Goal: Transaction & Acquisition: Purchase product/service

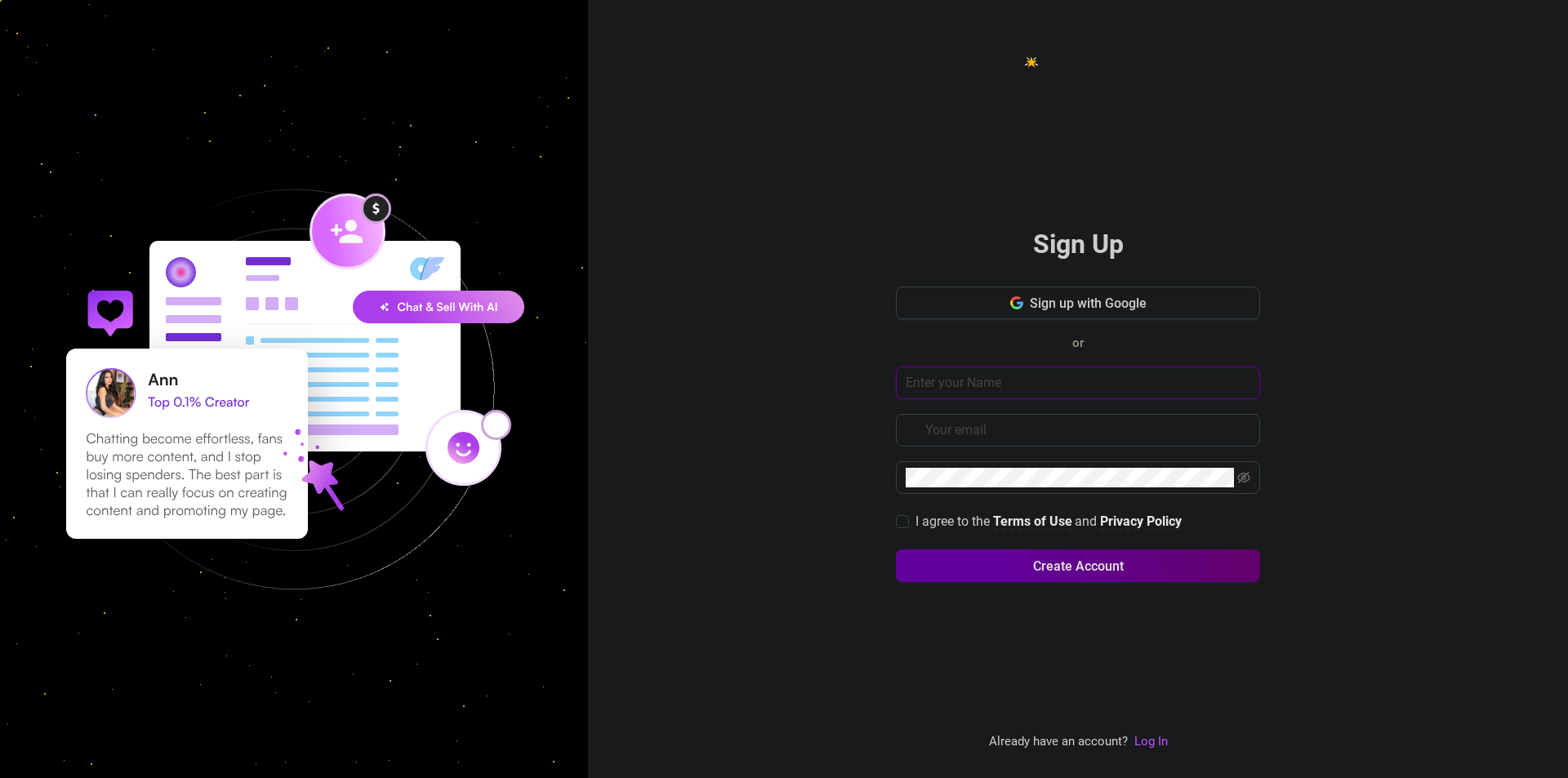
click at [1004, 380] on input "text" at bounding box center [1078, 382] width 364 height 32
click at [977, 394] on input "text" at bounding box center [1078, 382] width 364 height 32
click at [1020, 306] on icon "button" at bounding box center [1019, 304] width 7 height 7
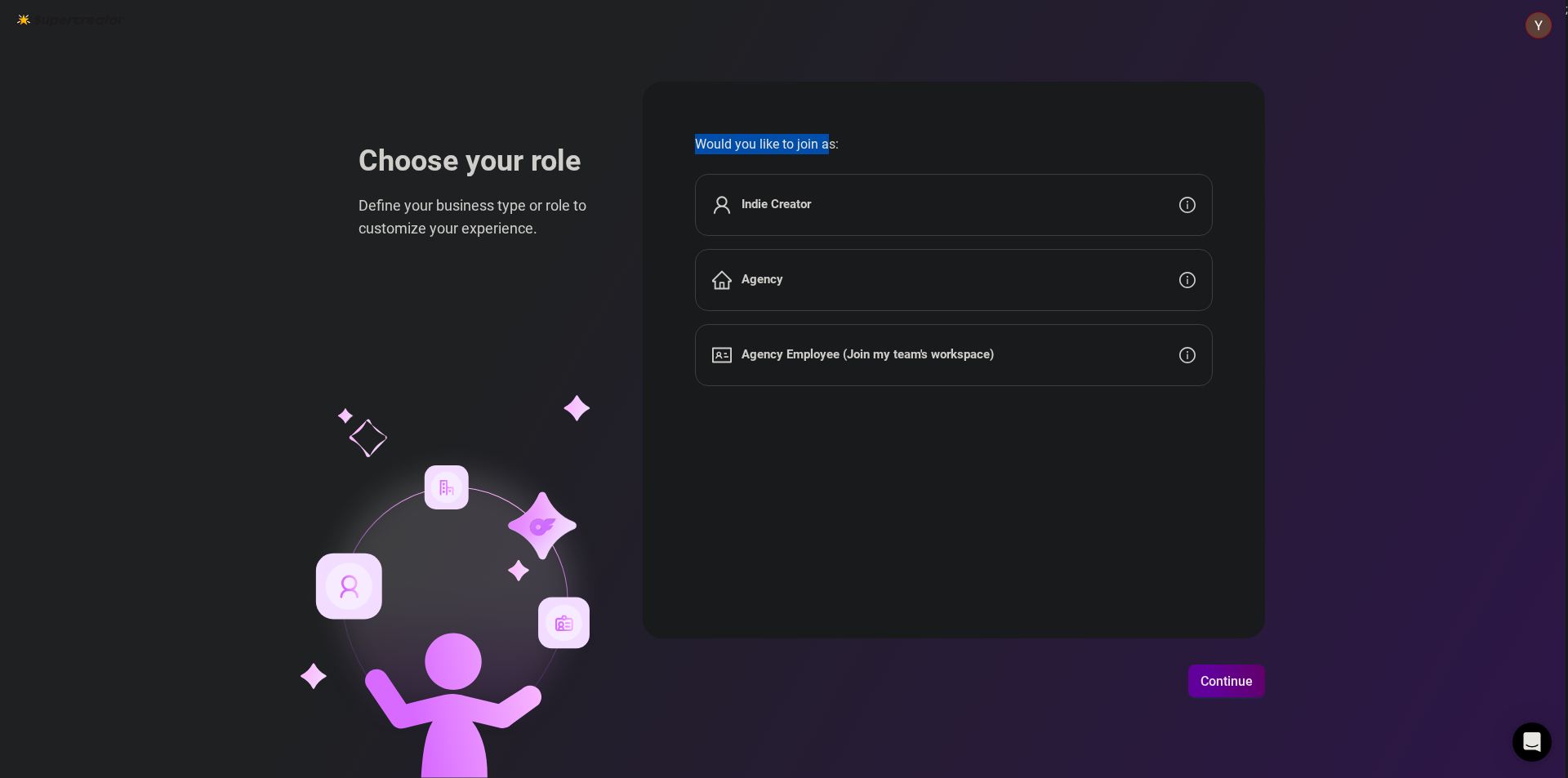
drag, startPoint x: 696, startPoint y: 140, endPoint x: 842, endPoint y: 135, distance: 146.1
click at [828, 141] on form "Would you like to join as: Indie Creator Agency Agency Employee (Join my team's…" at bounding box center [954, 361] width 622 height 557
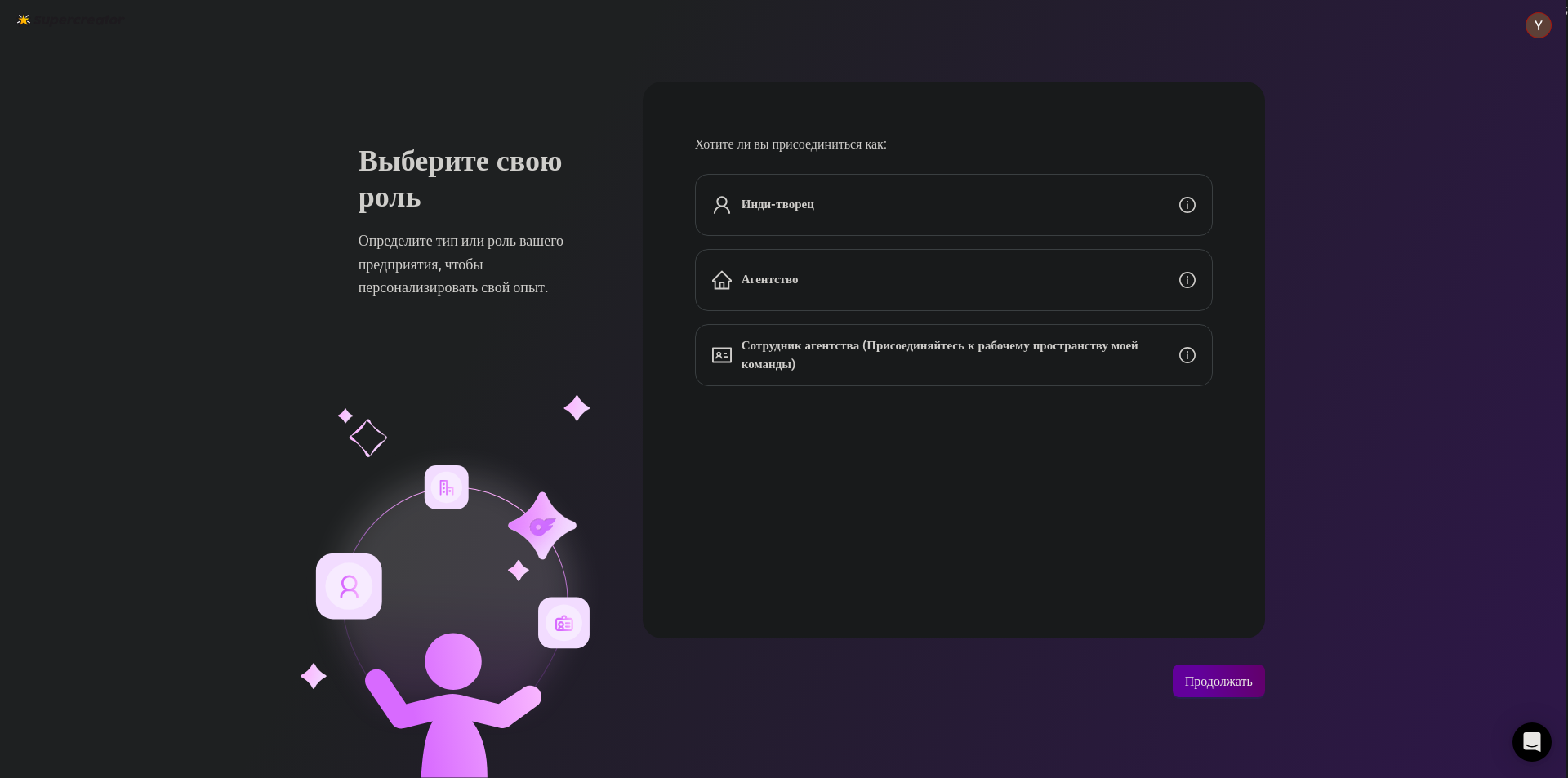
click at [842, 135] on span "Хотите ли вы присоединиться как:" at bounding box center [954, 144] width 518 height 21
click at [779, 226] on div "Инди-творец" at bounding box center [954, 205] width 518 height 63
click at [1234, 684] on font "Продолжать" at bounding box center [1218, 681] width 67 height 16
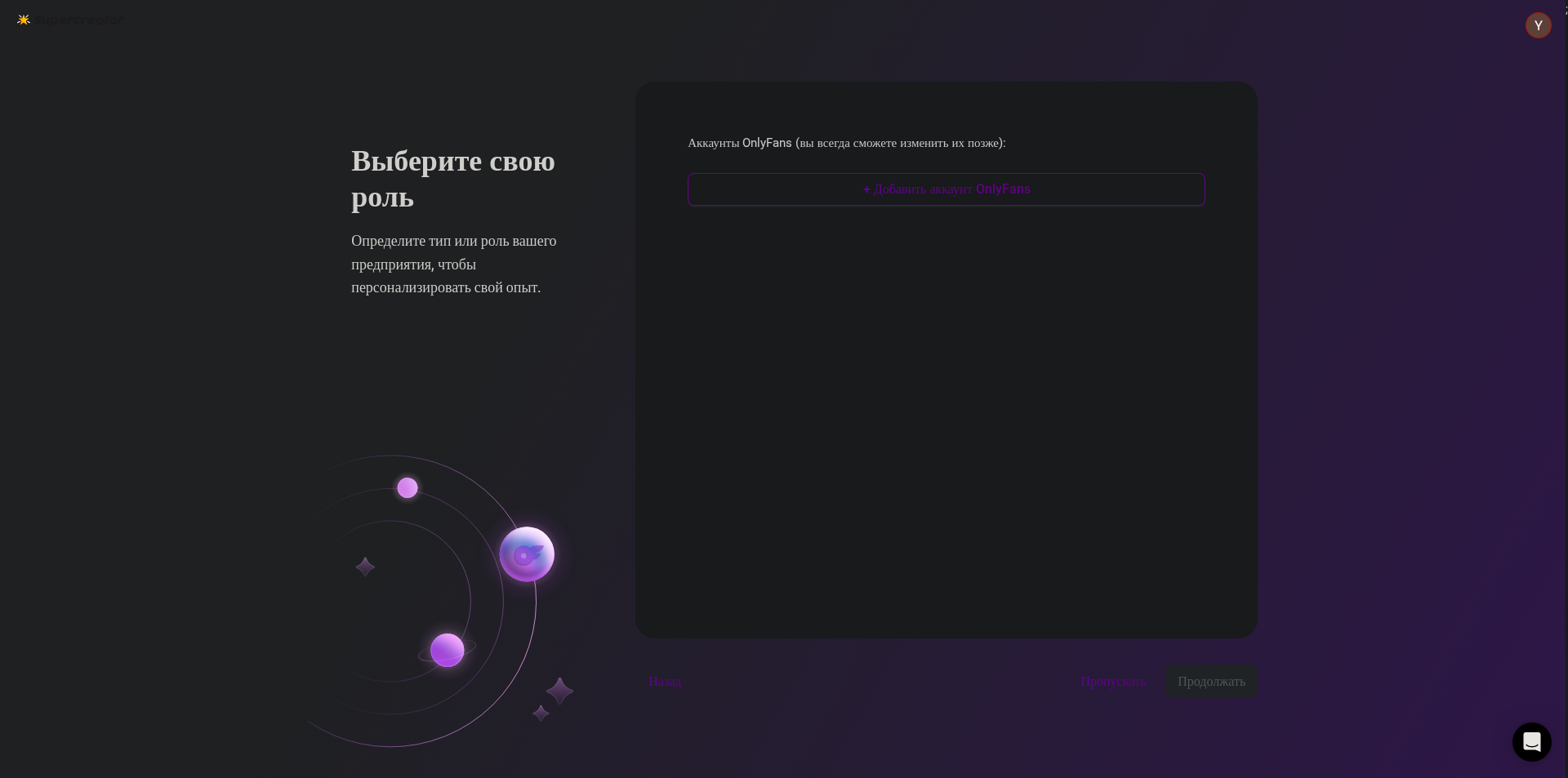
click at [784, 192] on button "+ Добавить аккаунт OnlyFans" at bounding box center [947, 189] width 518 height 32
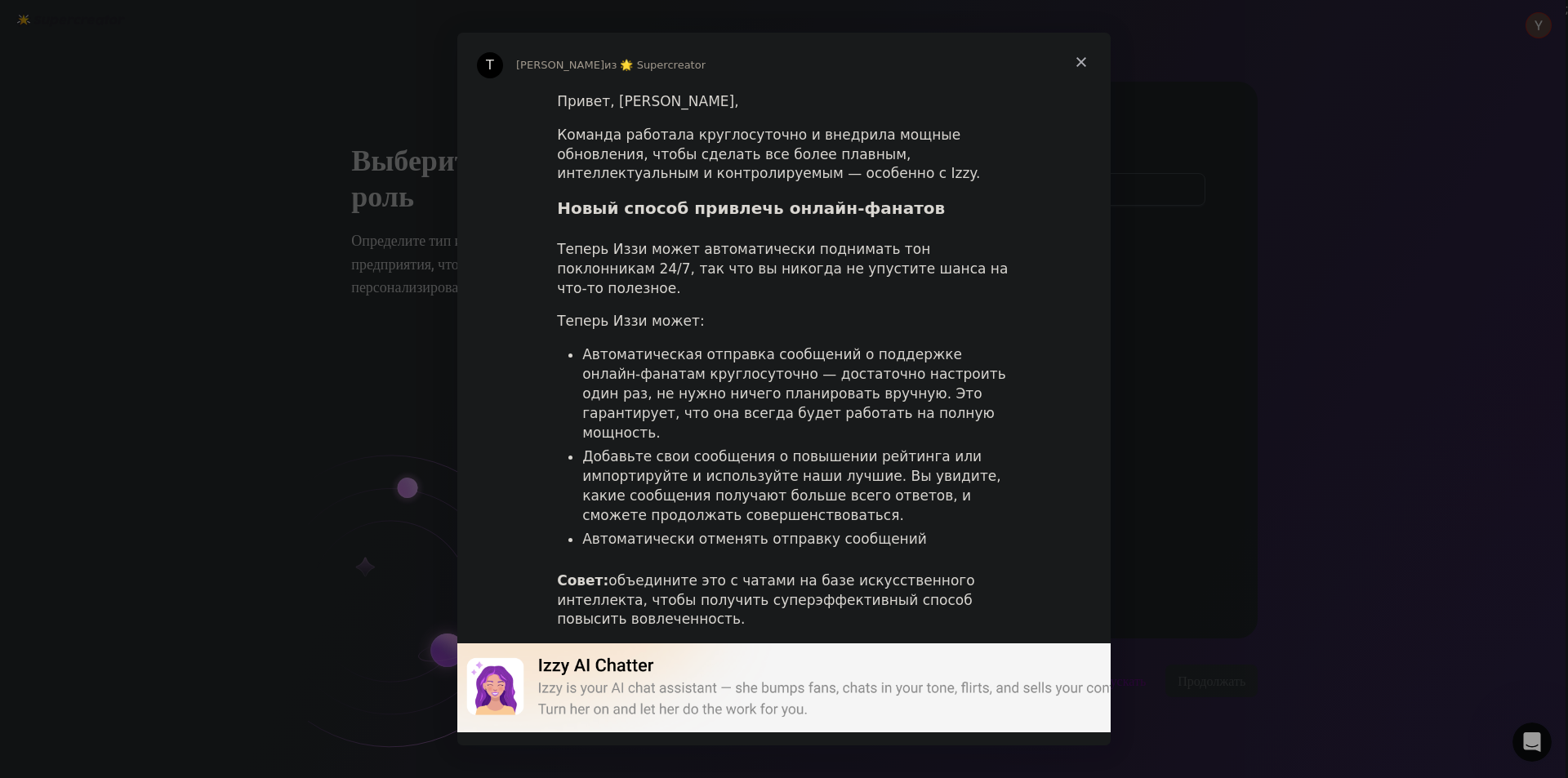
click at [833, 181] on div "Команда работала круглосуточно и внедрила мощные обновления, чтобы сделать все …" at bounding box center [784, 154] width 454 height 58
click at [1082, 57] on span "Закрывать" at bounding box center [1081, 62] width 59 height 59
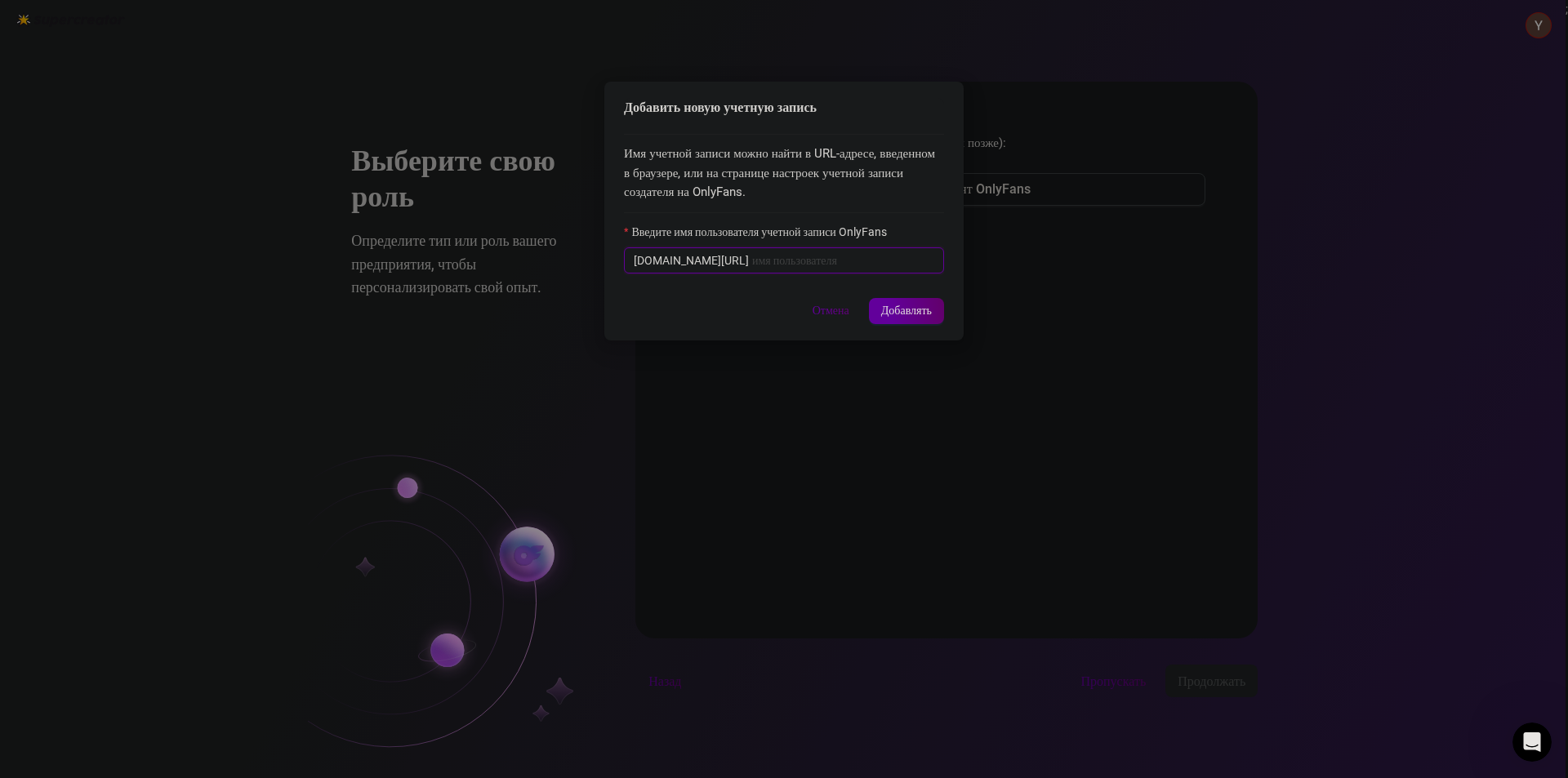
click at [778, 261] on input "Введите имя пользователя учетной записи OnlyFans" at bounding box center [843, 260] width 182 height 18
paste input "zaraass"
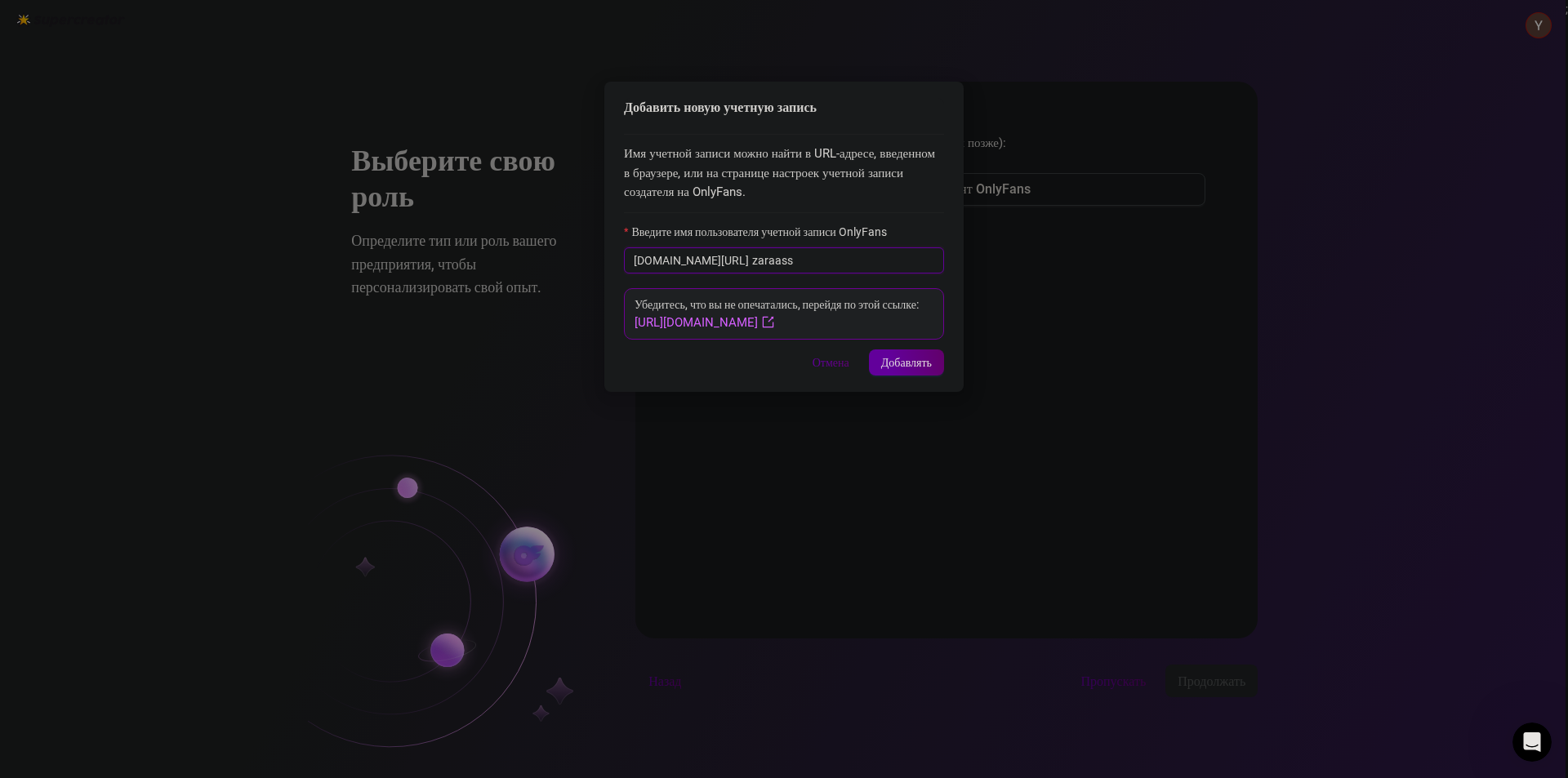
type input "zaraass"
click at [758, 319] on font "[URL][DOMAIN_NAME]" at bounding box center [696, 323] width 123 height 15
click at [887, 362] on font "Добавлять" at bounding box center [907, 362] width 51 height 13
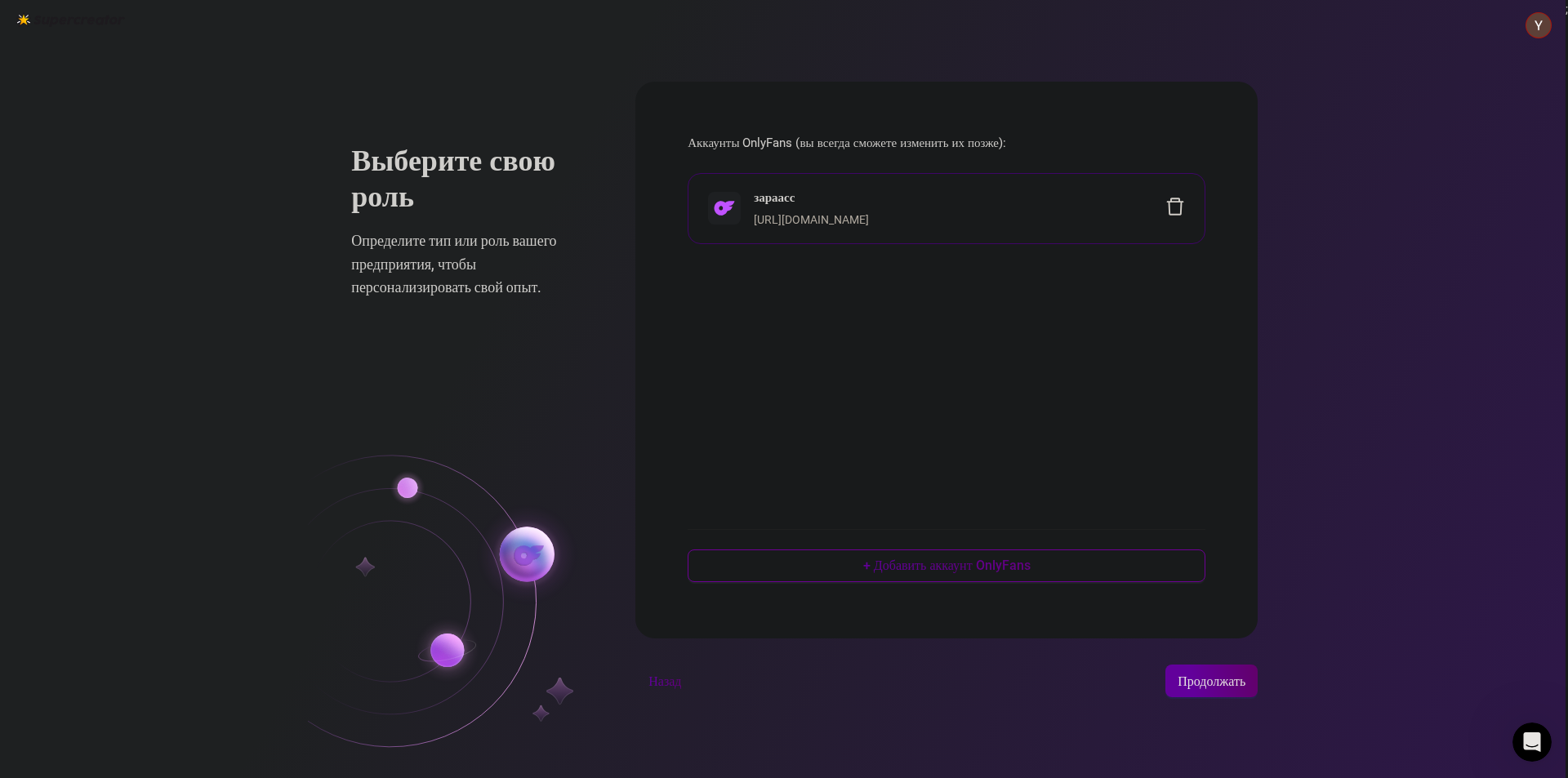
click at [918, 570] on font "+ Добавить аккаунт OnlyFans" at bounding box center [946, 566] width 167 height 16
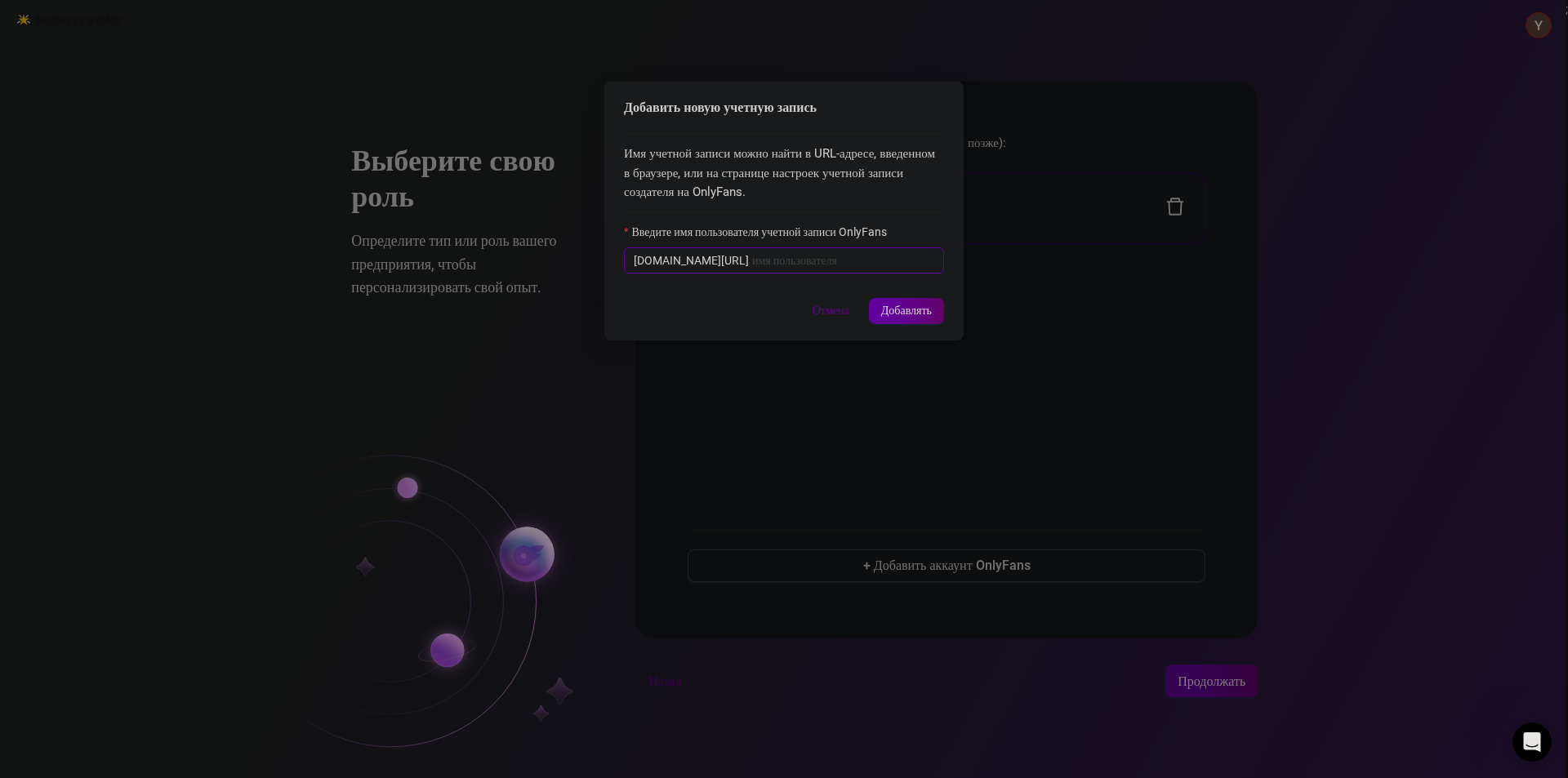
click at [873, 267] on input "Введите имя пользователя учетной записи OnlyFans" at bounding box center [843, 260] width 182 height 18
paste input "sofiajuras"
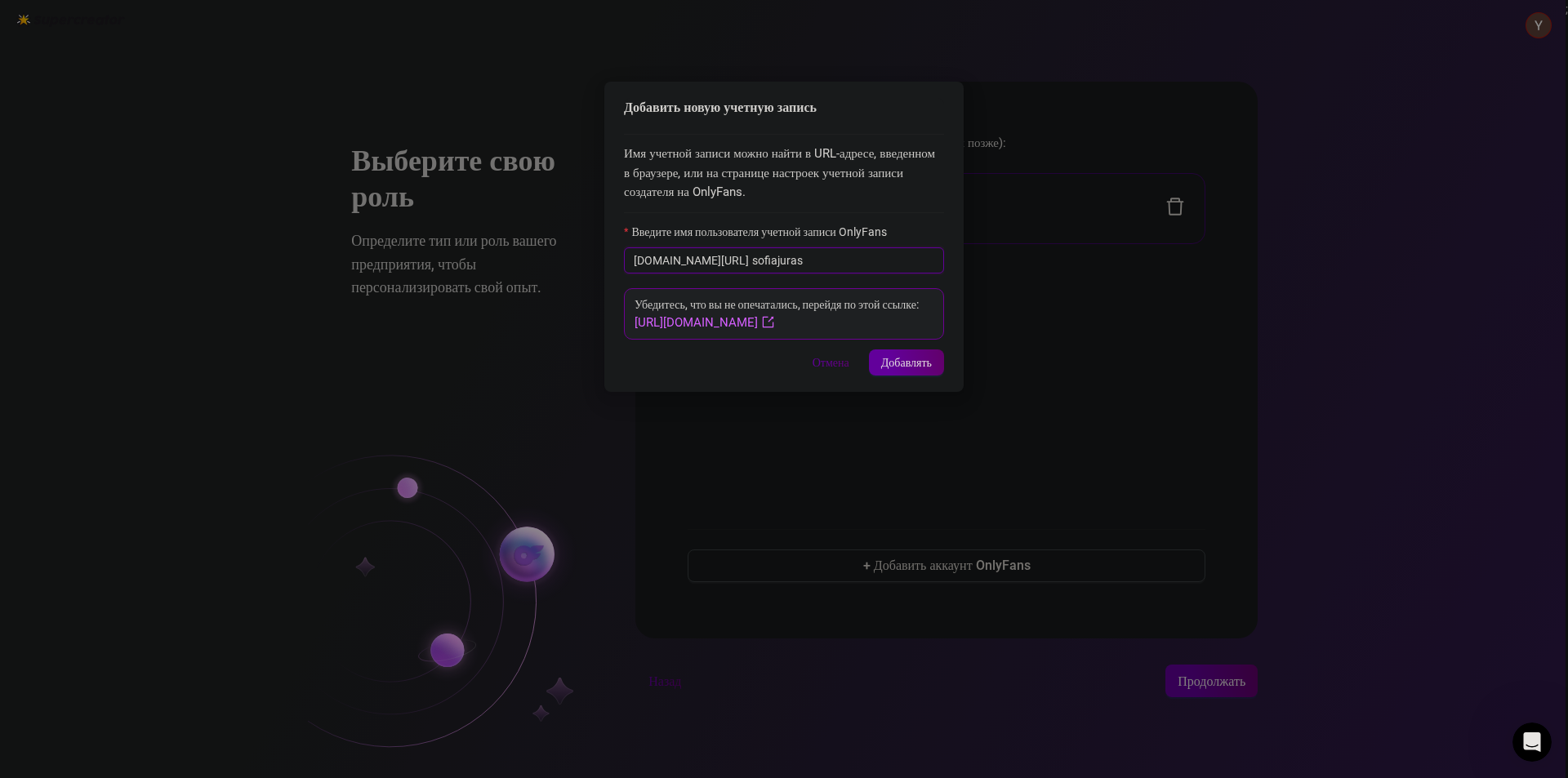
type input "sofiajuras"
click at [758, 327] on font "[URL][DOMAIN_NAME]" at bounding box center [696, 323] width 123 height 15
click at [900, 373] on button "Добавлять" at bounding box center [906, 363] width 75 height 26
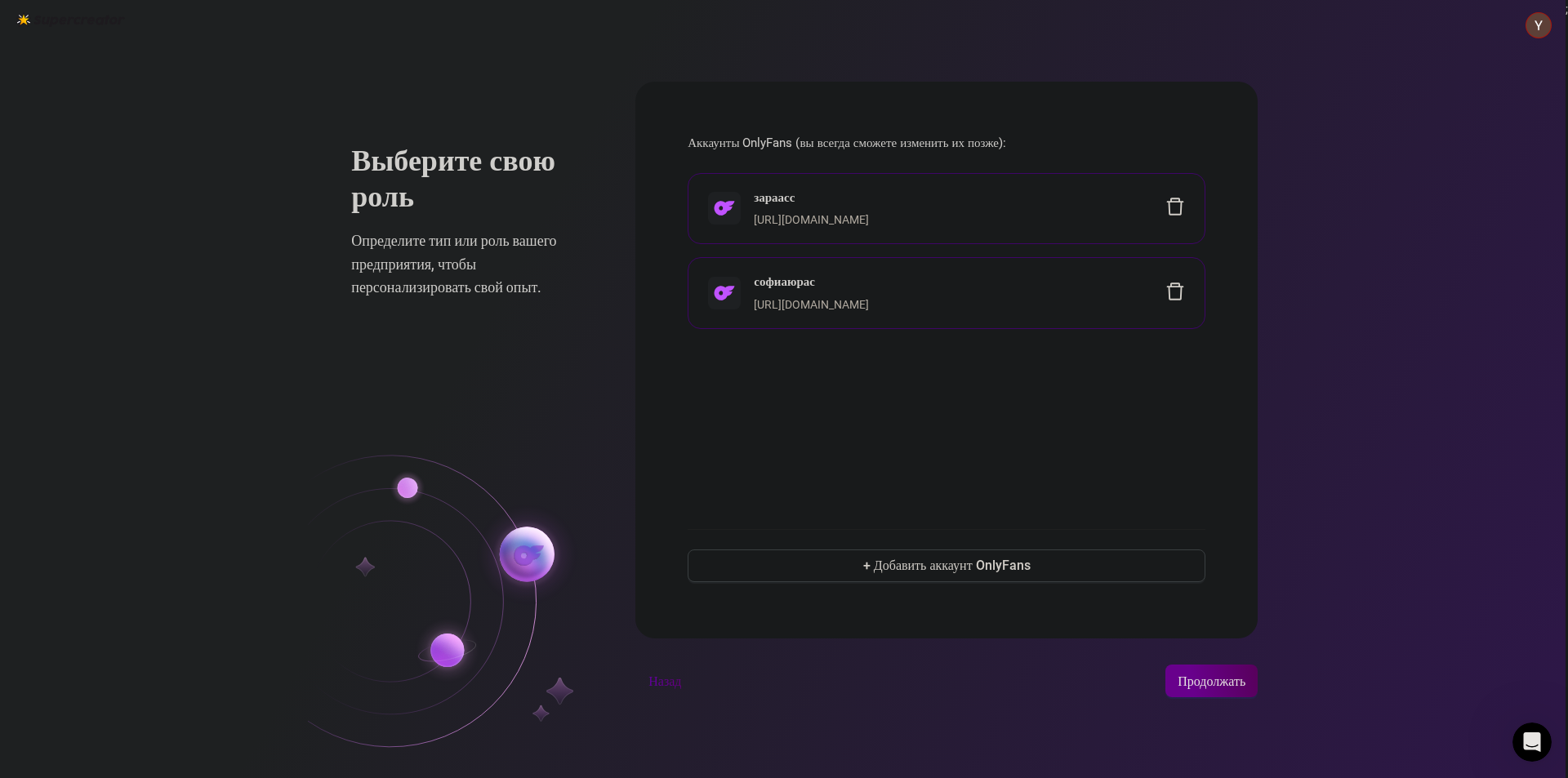
click at [1219, 686] on font "Продолжать" at bounding box center [1210, 681] width 67 height 16
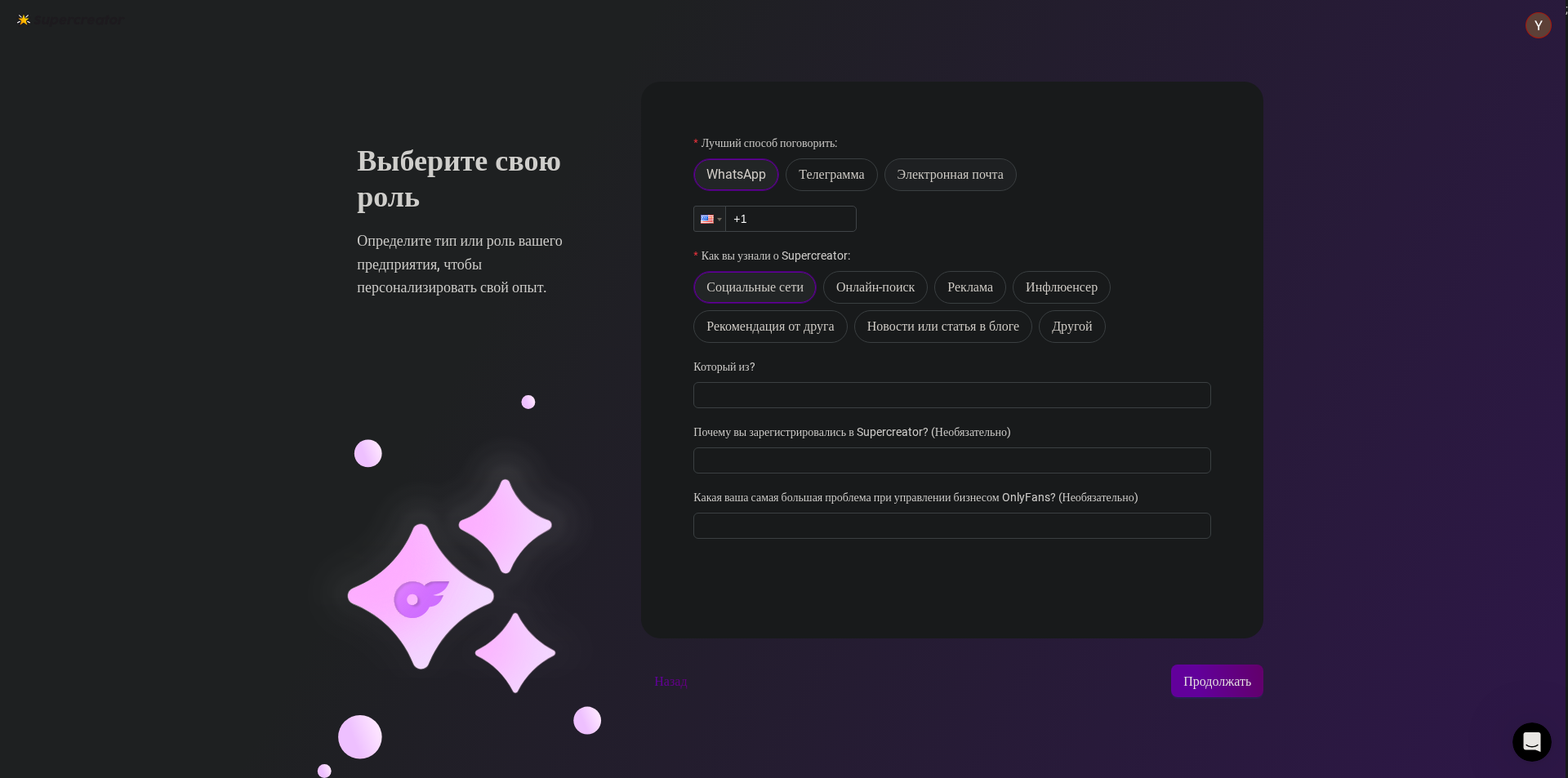
click at [922, 171] on font "Электронная почта" at bounding box center [950, 174] width 106 height 16
click at [889, 179] on input "Электронная почта" at bounding box center [889, 179] width 0 height 0
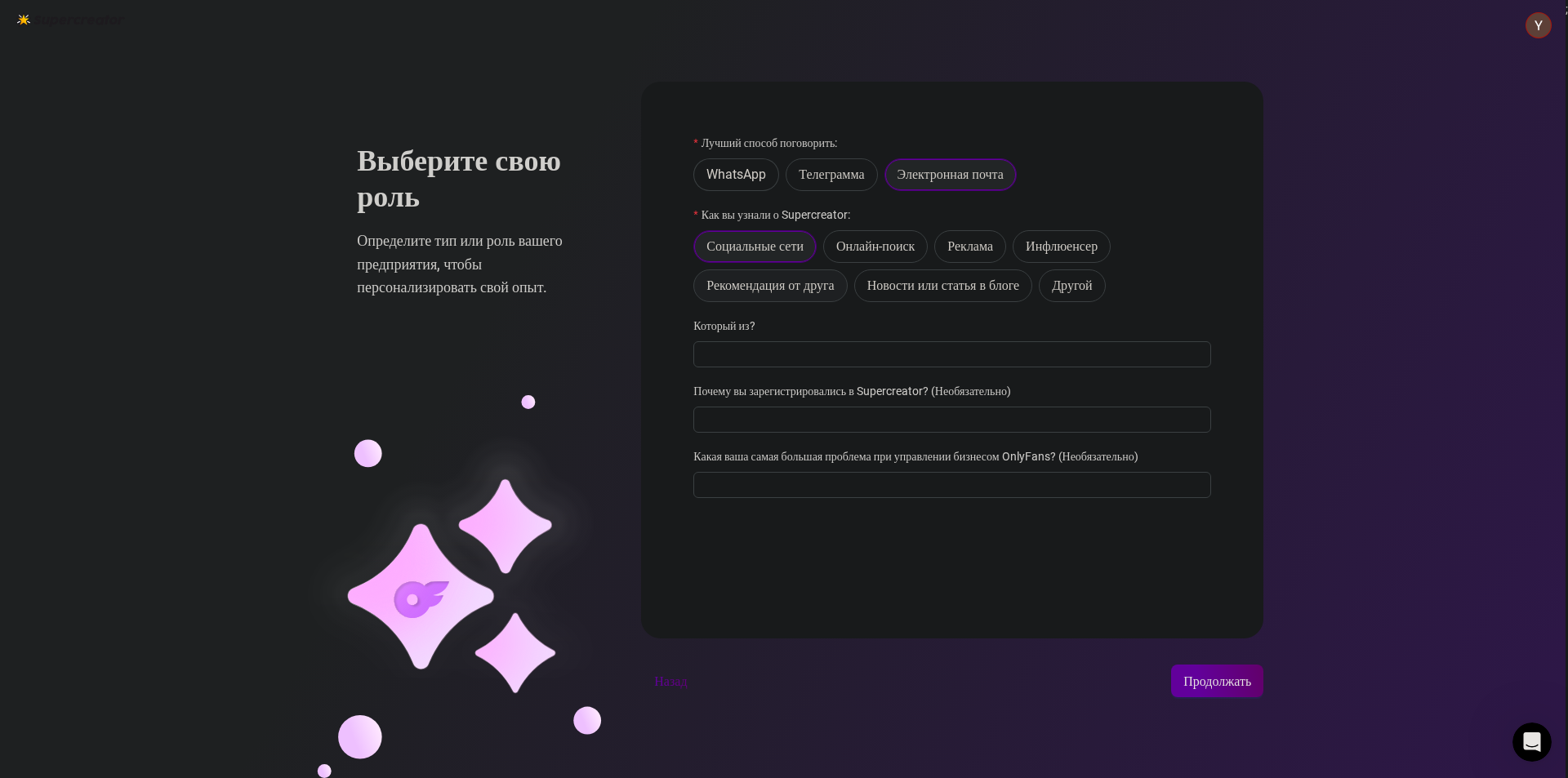
click at [793, 293] on font "Рекомендация от друга" at bounding box center [770, 285] width 127 height 16
click at [699, 290] on input "Рекомендация от друга" at bounding box center [699, 290] width 0 height 0
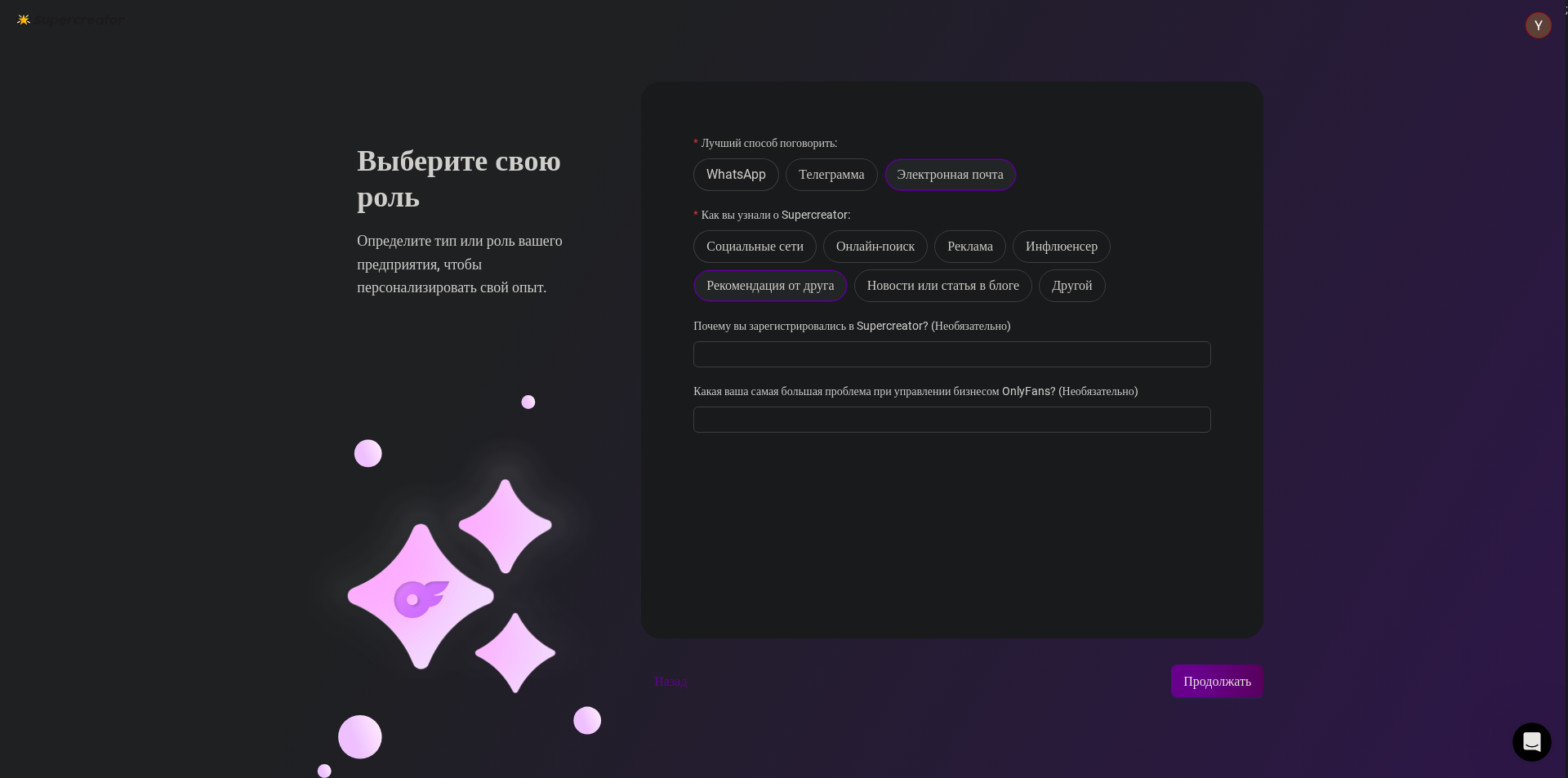
click at [1206, 675] on font "Продолжать" at bounding box center [1216, 681] width 67 height 16
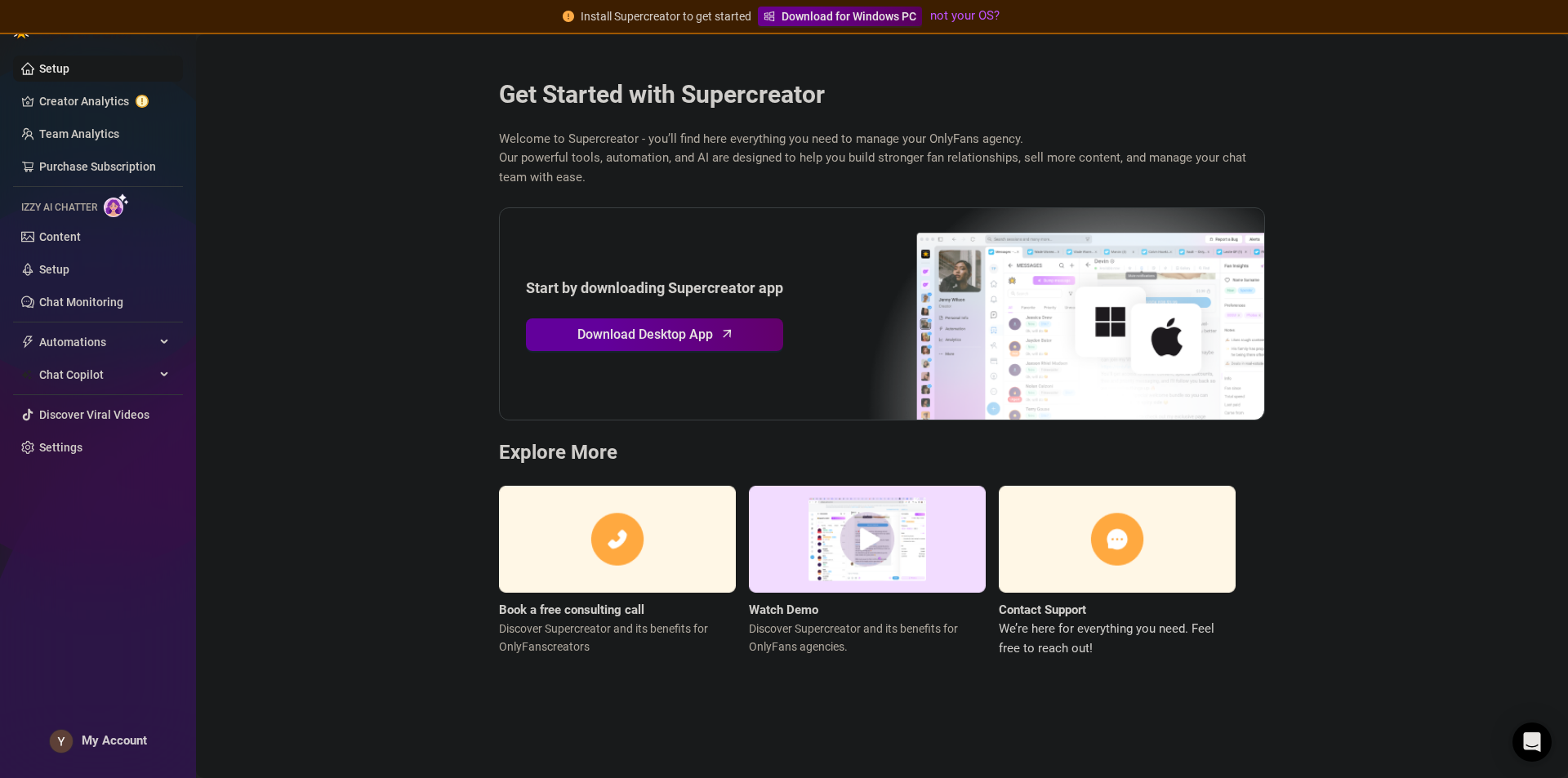
click at [829, 9] on span "Download for Windows PC" at bounding box center [849, 17] width 135 height 18
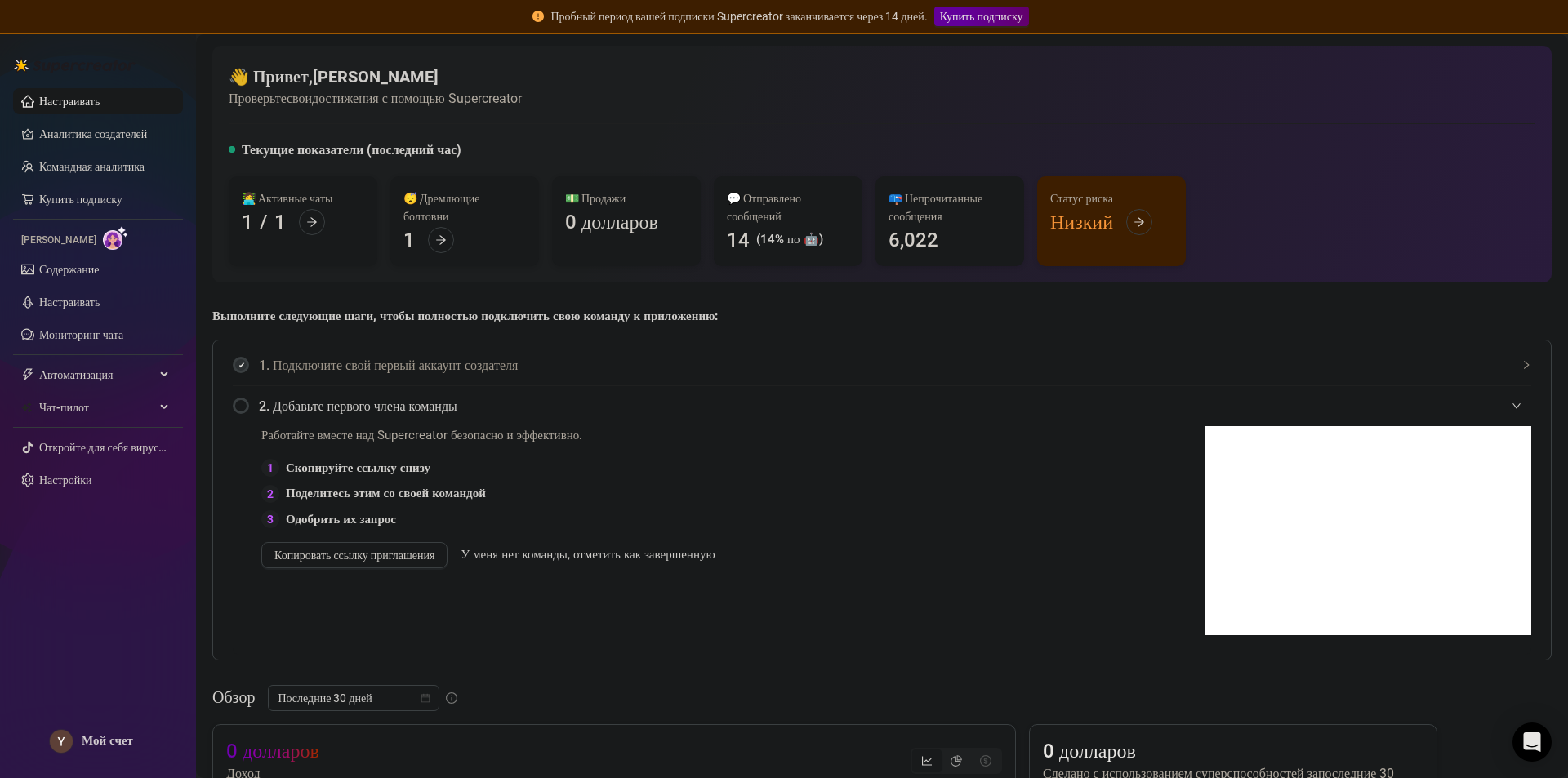
click at [786, 85] on div "👋 Привет, Яна Стерненко Проверьте свои достижения с помощью Supercreator" at bounding box center [881, 87] width 1306 height 43
click at [62, 197] on link "Купить подписку" at bounding box center [80, 198] width 83 height 13
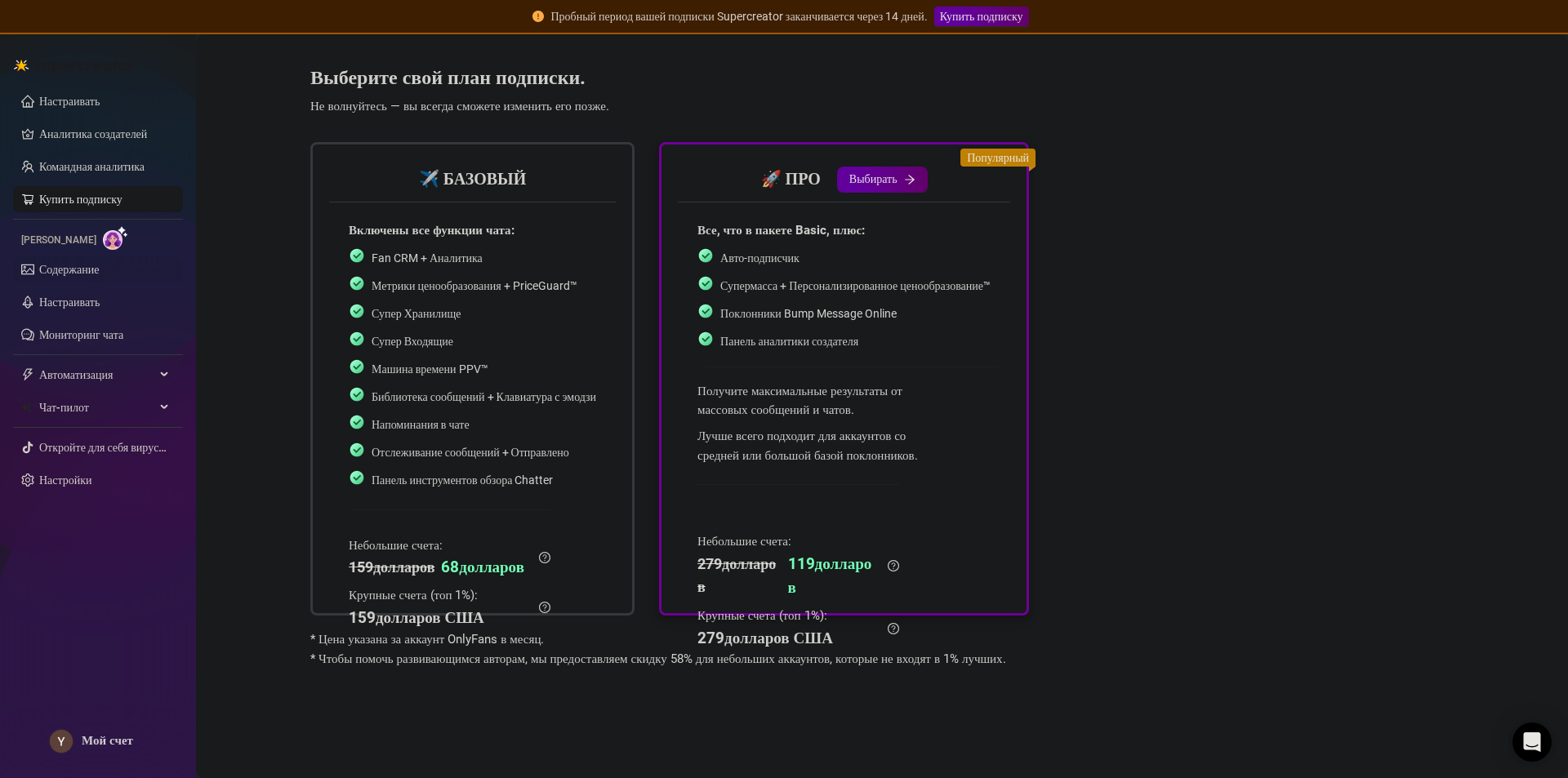
click at [74, 266] on link "Содержание" at bounding box center [68, 269] width 60 height 13
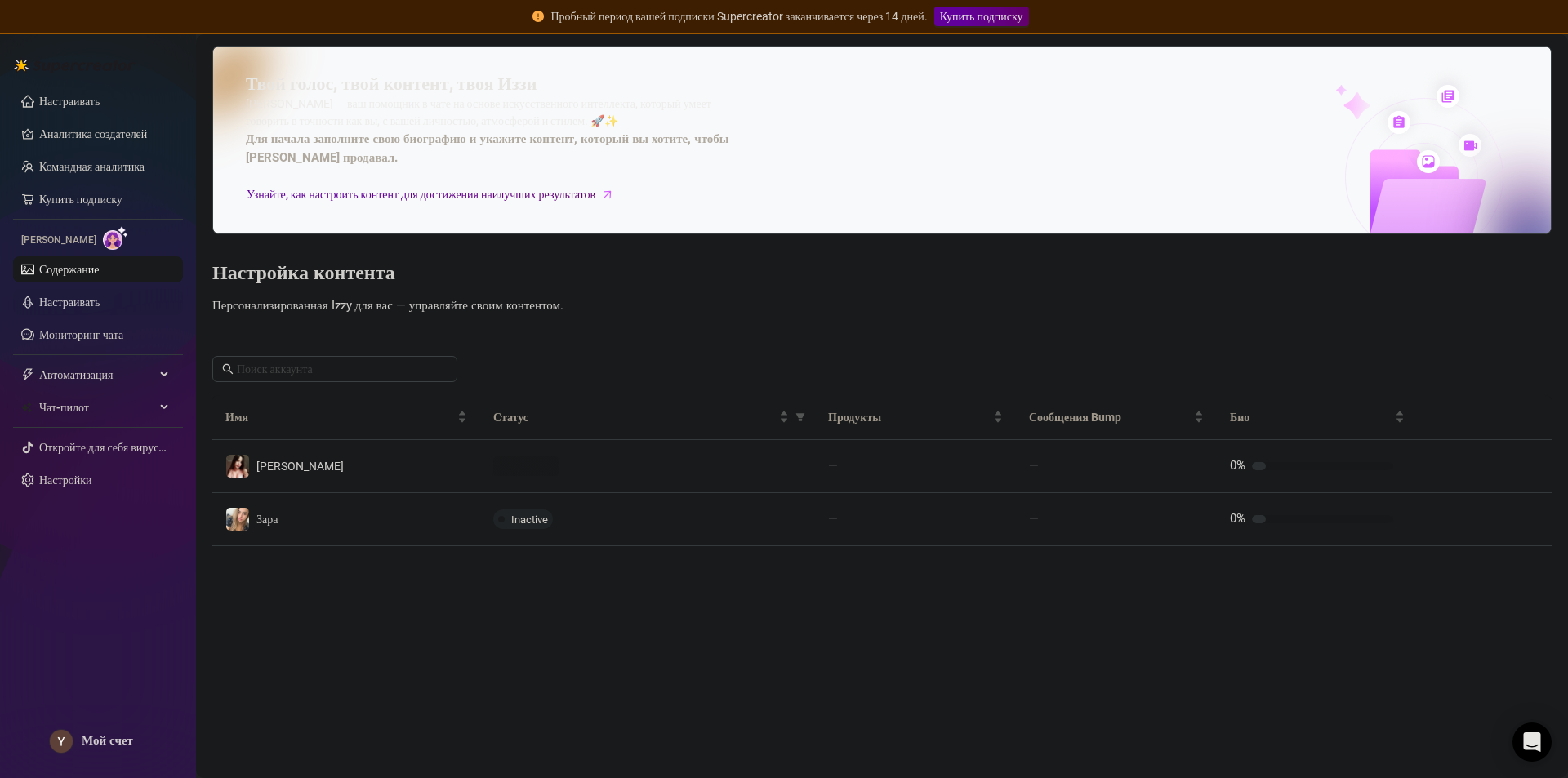
click at [88, 309] on link "Настраивать" at bounding box center [69, 302] width 61 height 13
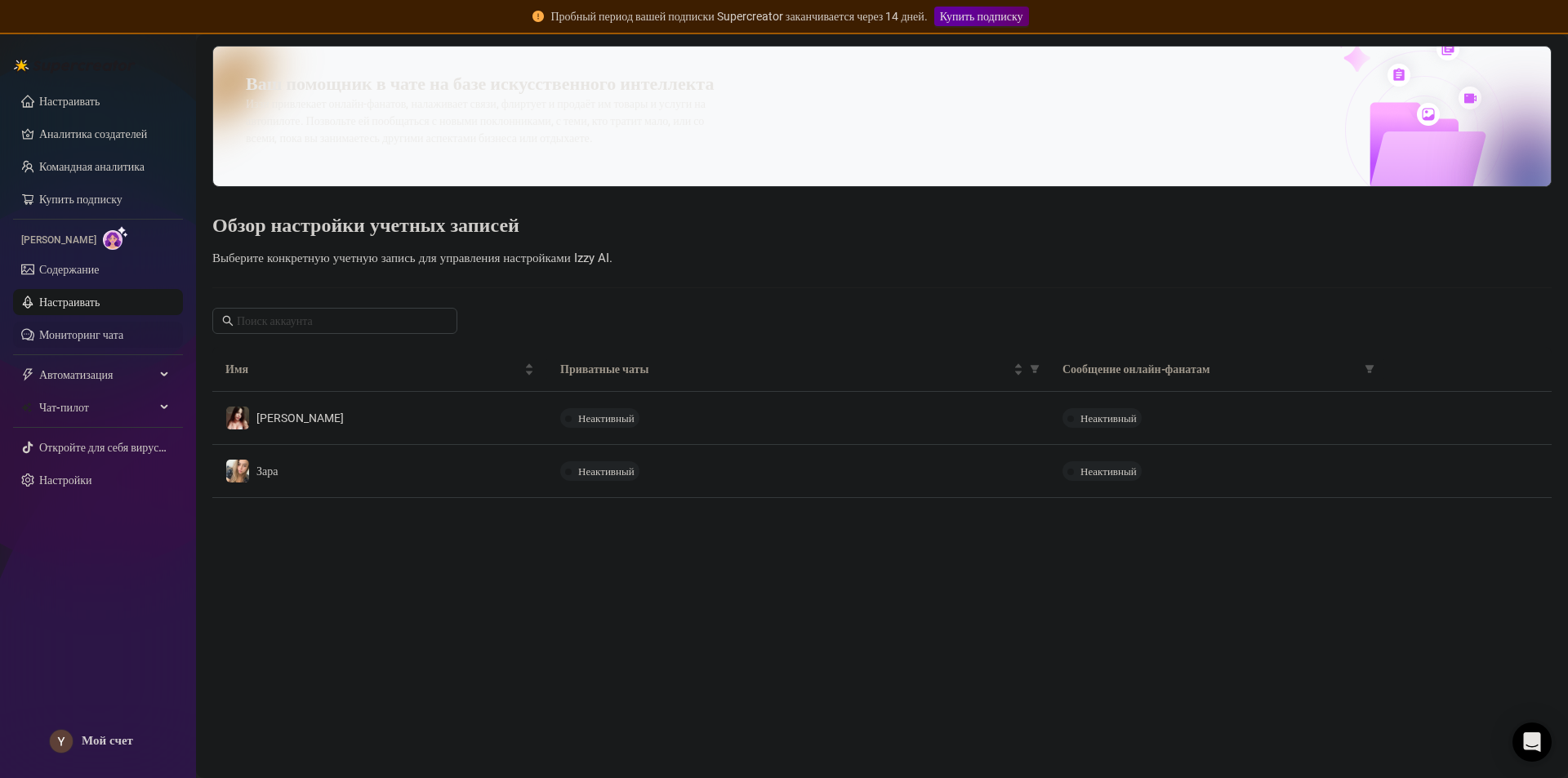
click at [86, 341] on link "Мониторинг чата" at bounding box center [81, 334] width 84 height 13
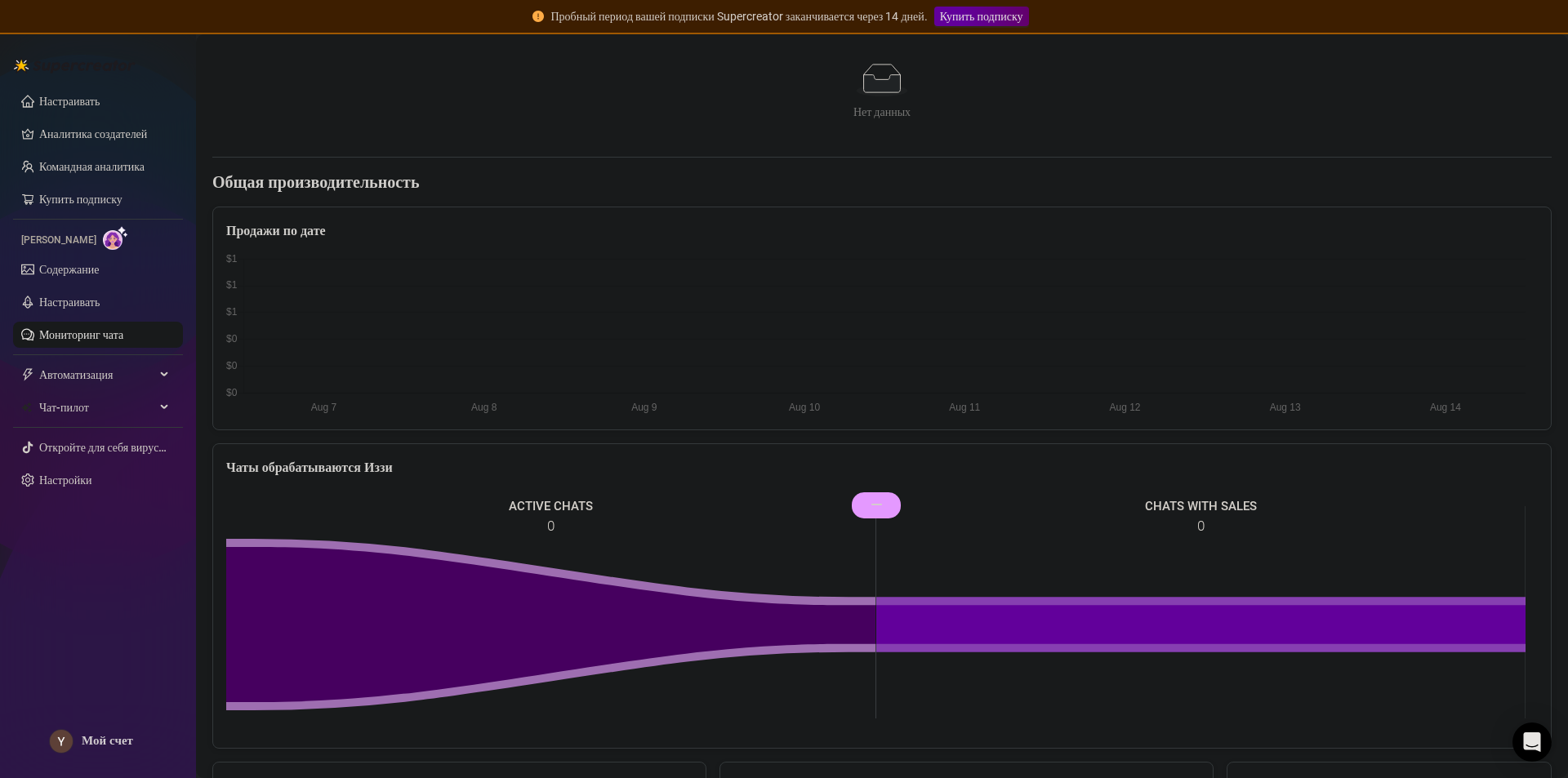
scroll to position [490, 0]
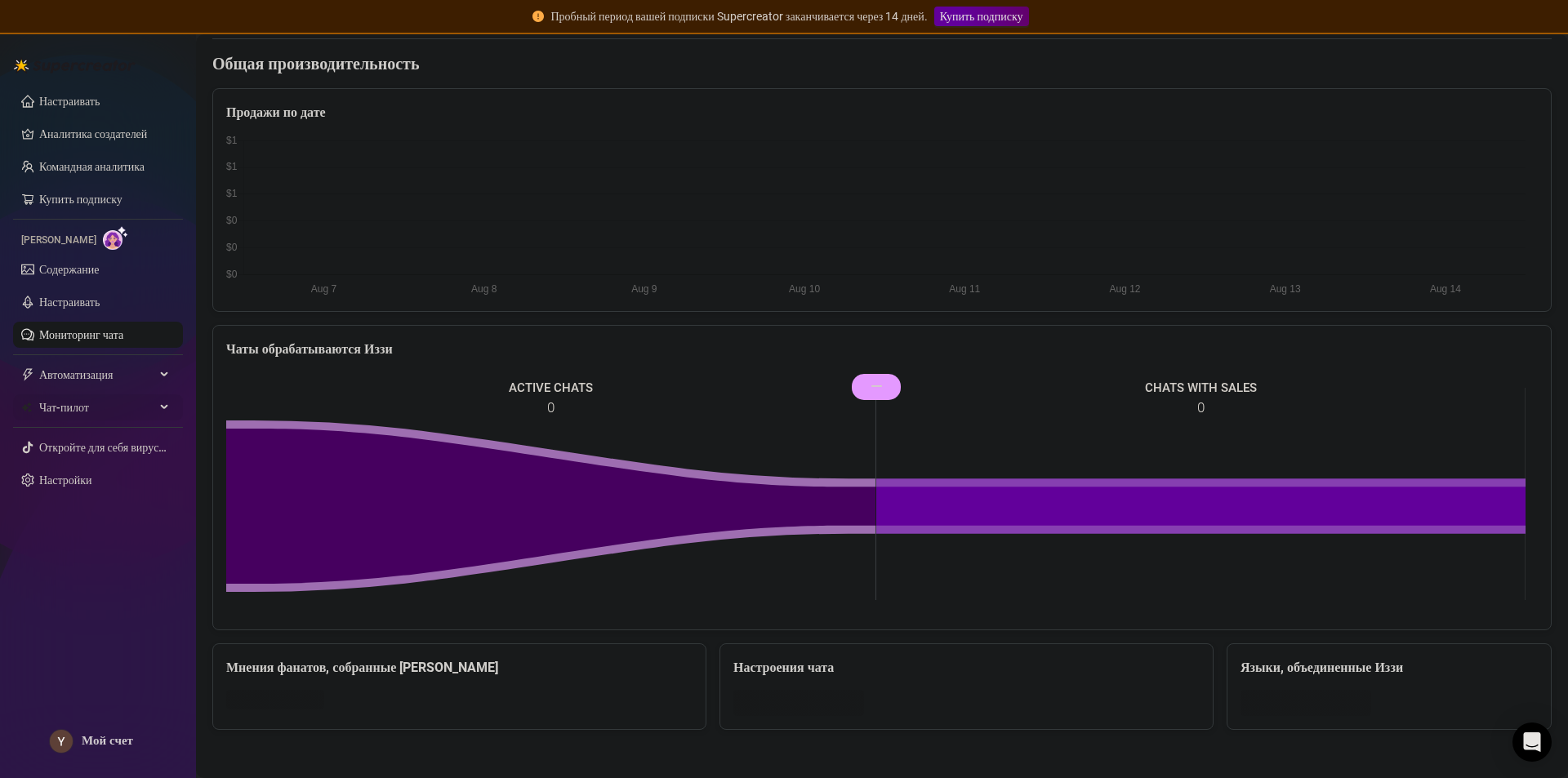
click at [107, 411] on span "Чат-пилот" at bounding box center [97, 408] width 116 height 26
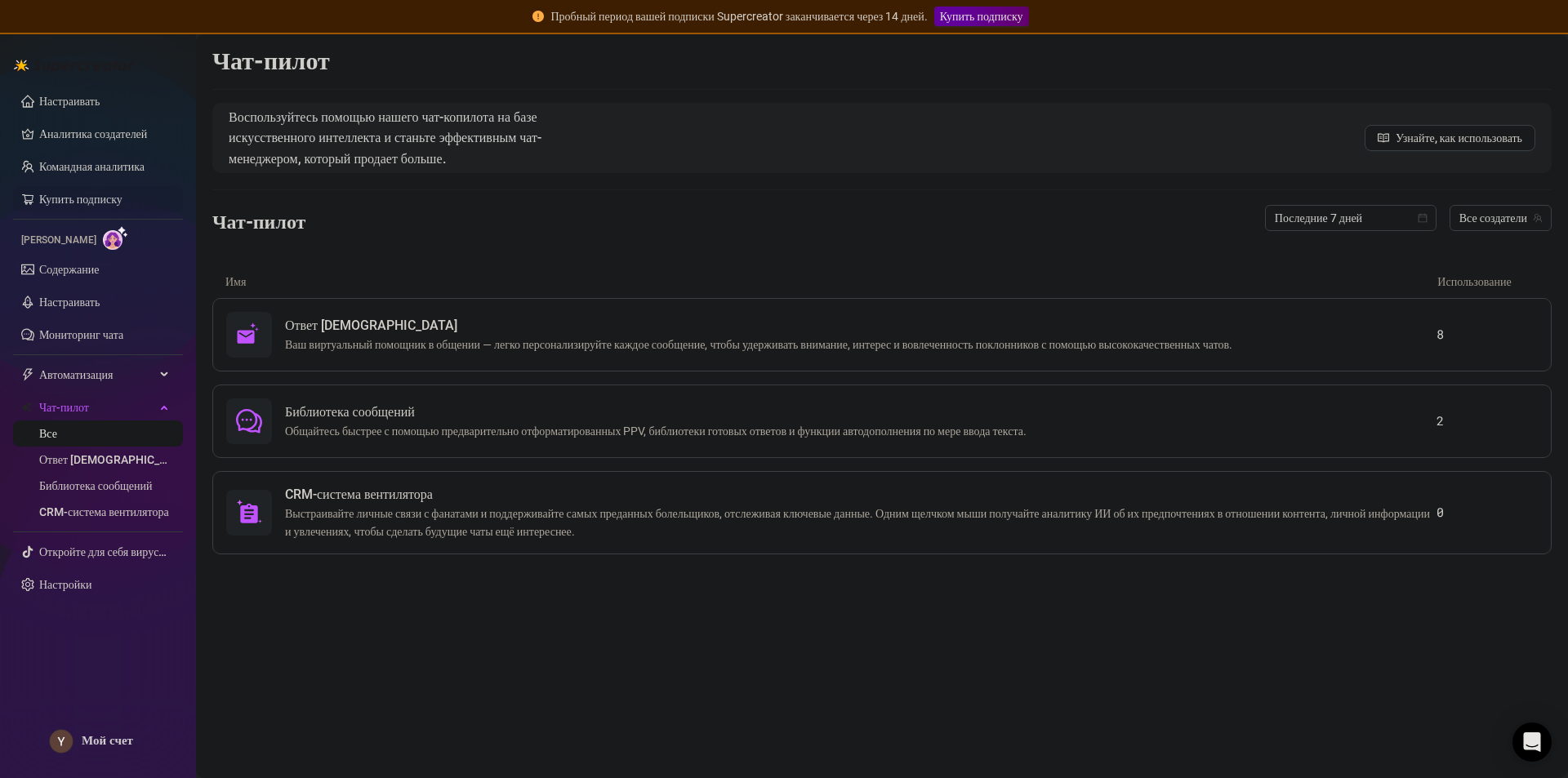
click at [81, 196] on link "Купить подписку" at bounding box center [80, 198] width 83 height 13
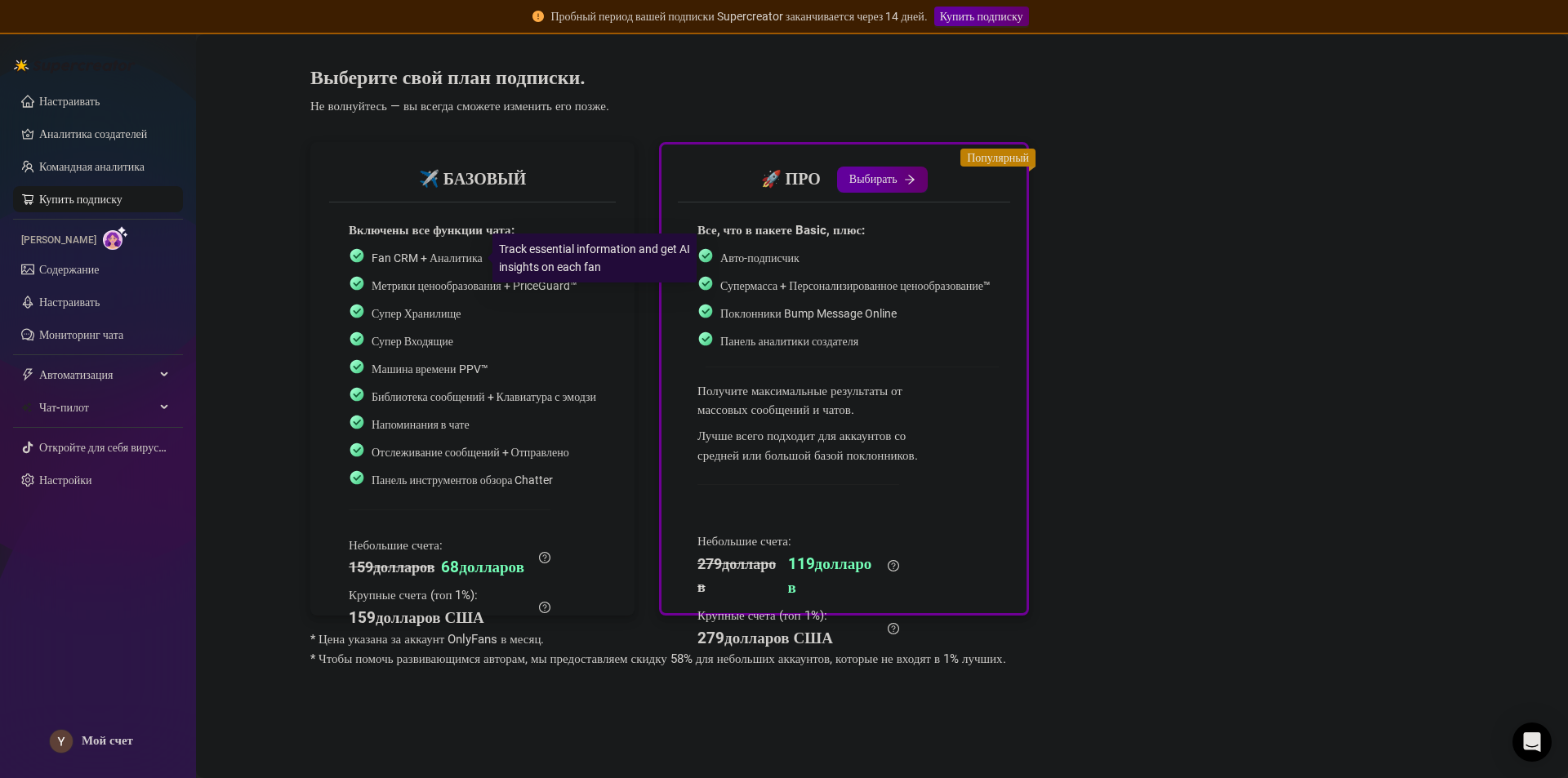
click at [415, 267] on div "Fan CRM + Аналитика" at bounding box center [427, 258] width 111 height 18
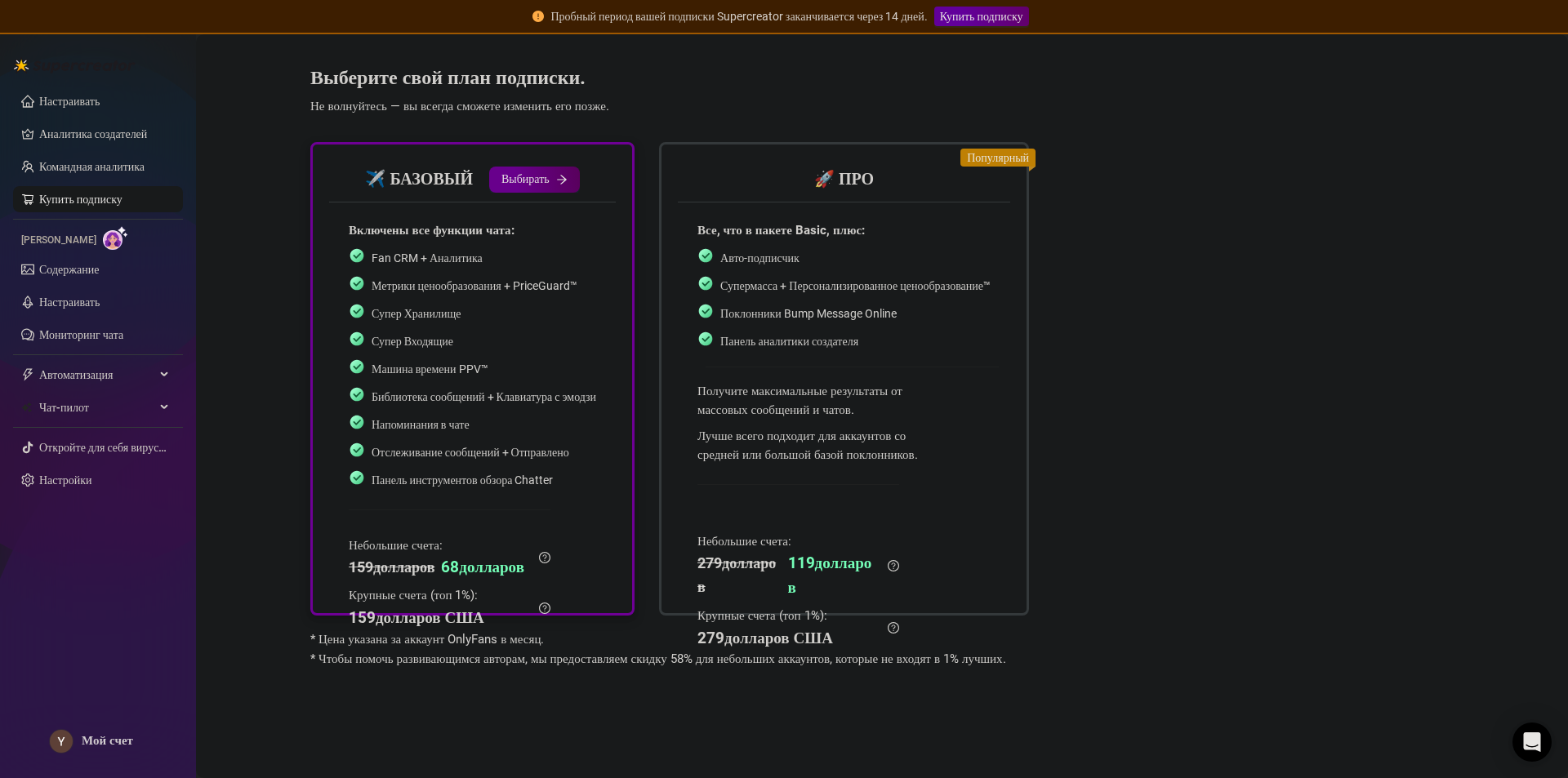
click at [520, 168] on button "Выбирать" at bounding box center [534, 179] width 91 height 26
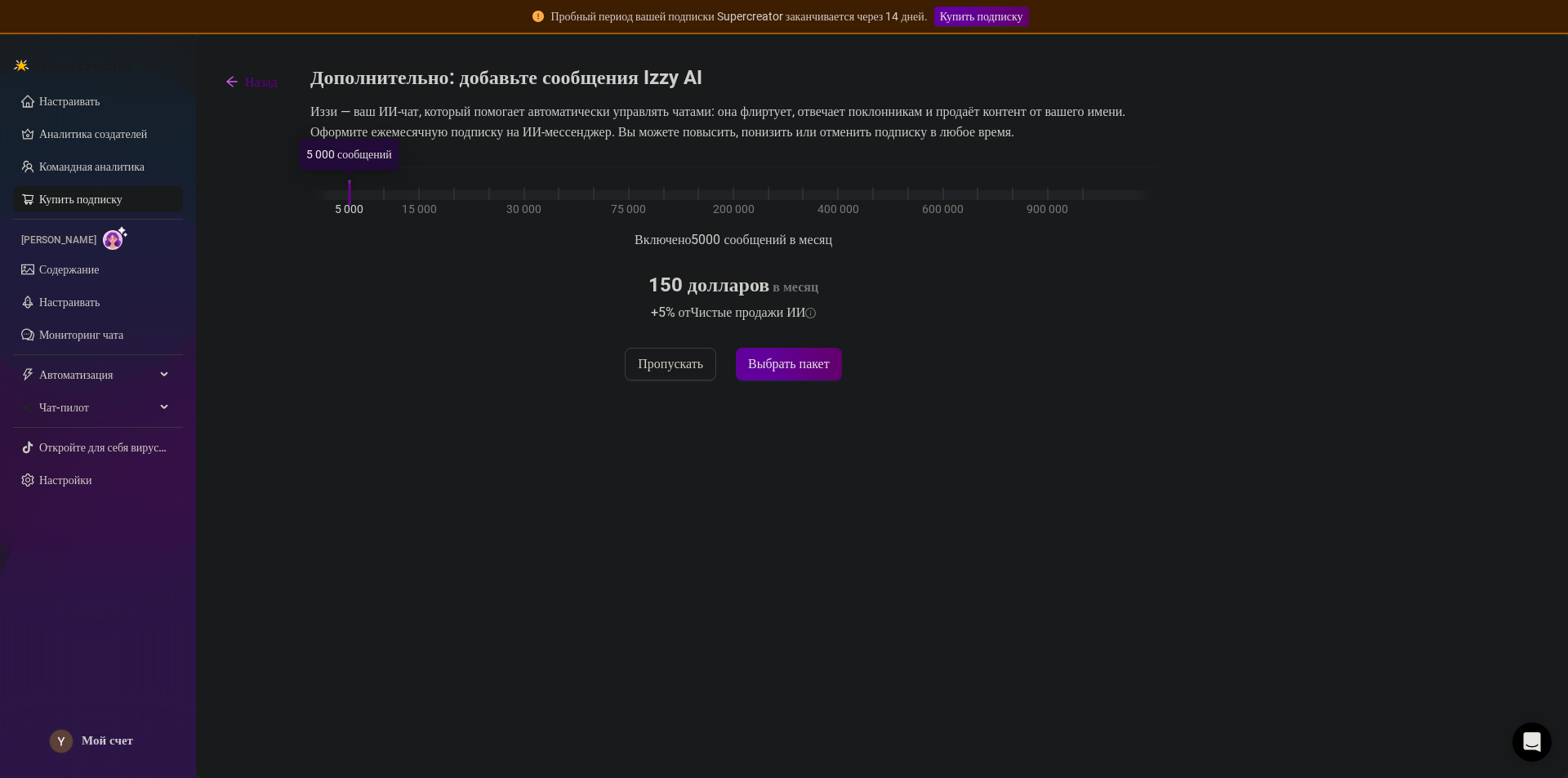
drag, startPoint x: 351, startPoint y: 194, endPoint x: 325, endPoint y: 192, distance: 26.1
click at [325, 192] on div "5 000 15 000 30 000 75 000 200 000 400 000 600 000 900 000" at bounding box center [733, 192] width 837 height 10
click at [775, 370] on font "Выбрать пакет" at bounding box center [789, 364] width 82 height 16
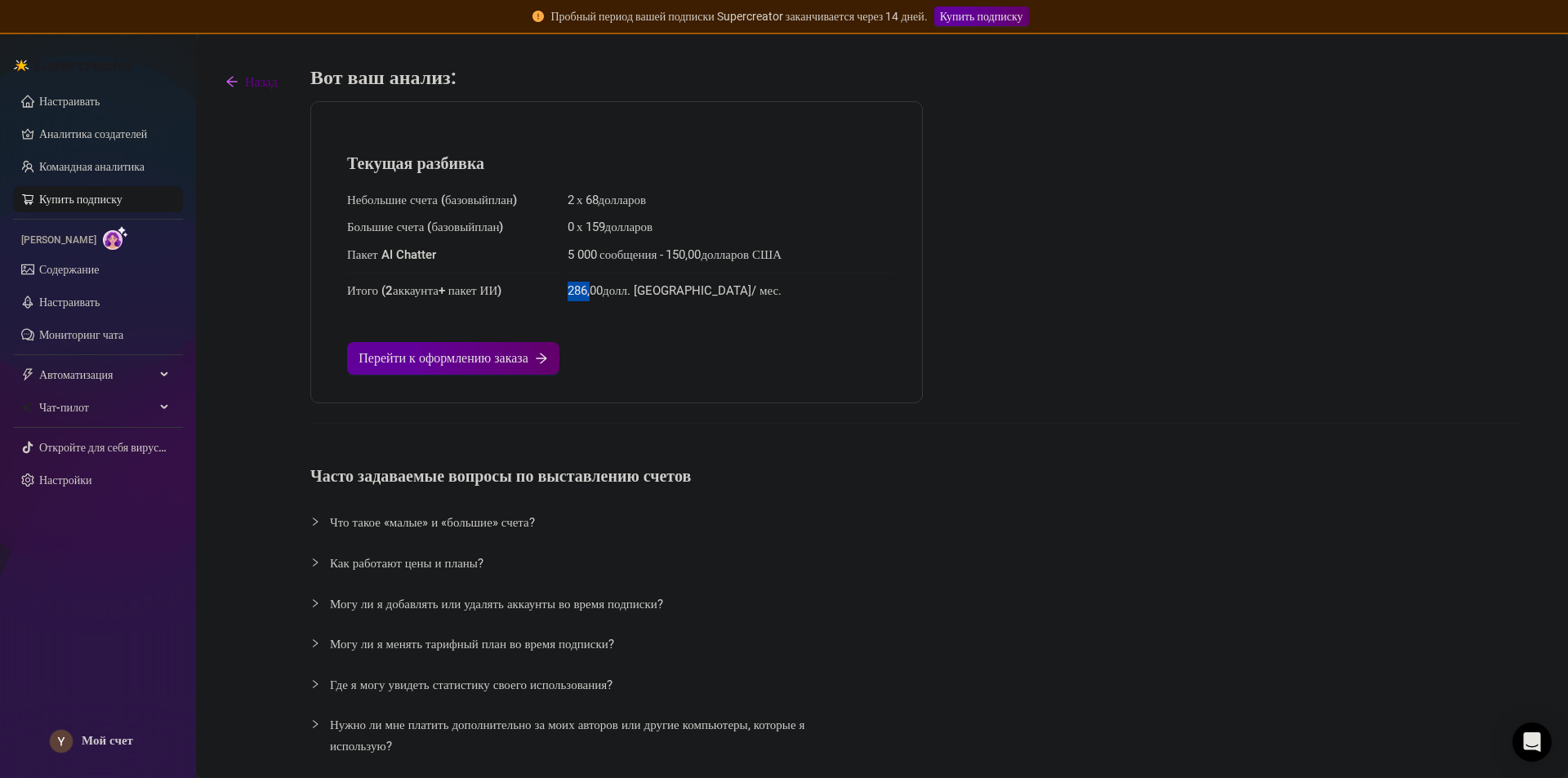
drag, startPoint x: 570, startPoint y: 292, endPoint x: 594, endPoint y: 292, distance: 24.0
click at [594, 292] on font "286,00" at bounding box center [585, 290] width 35 height 15
click at [533, 360] on button "Перейти к оформлению заказа" at bounding box center [452, 358] width 212 height 32
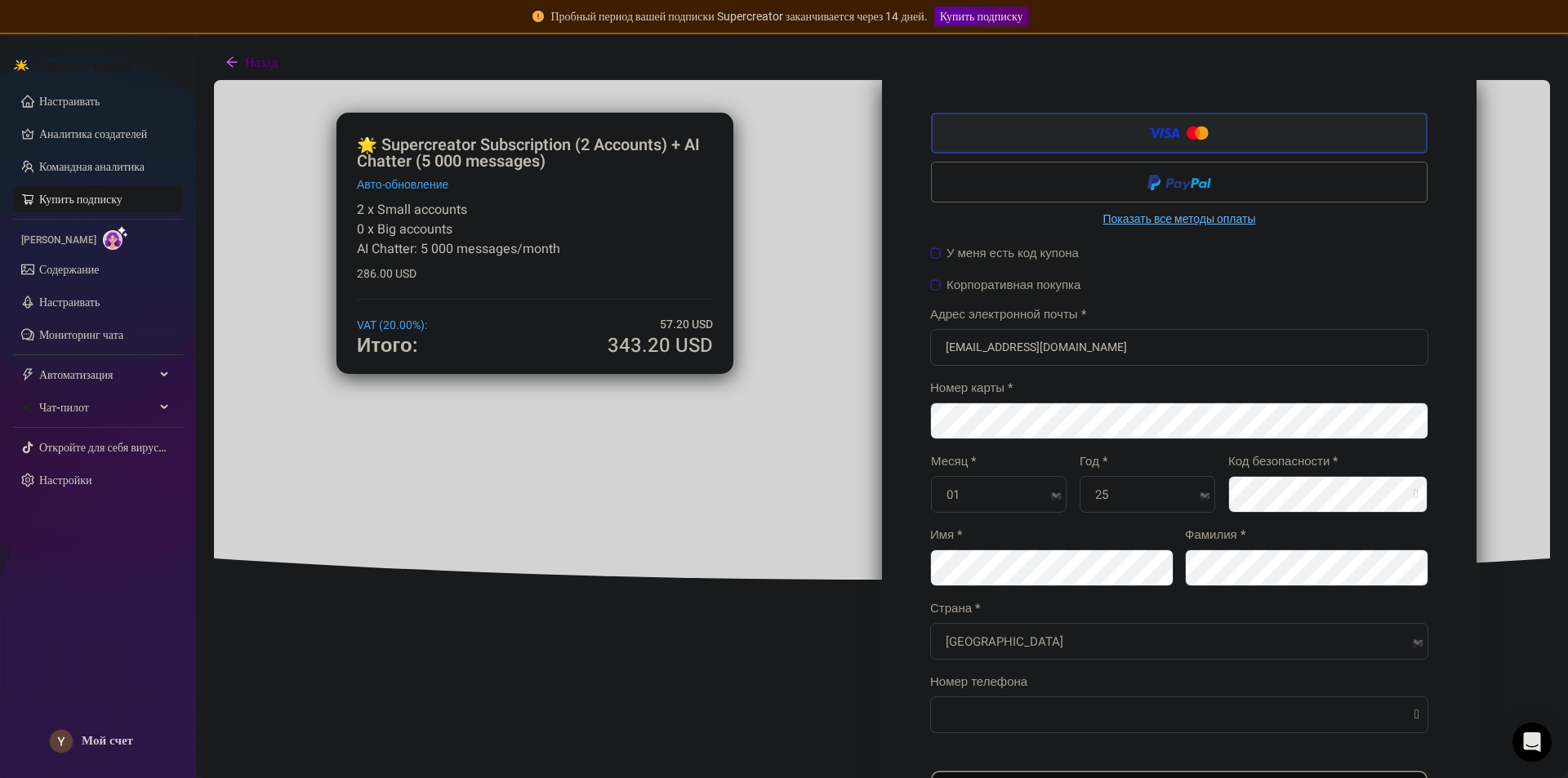
click at [1141, 218] on link "Показать все методы оплаты" at bounding box center [1177, 218] width 496 height 18
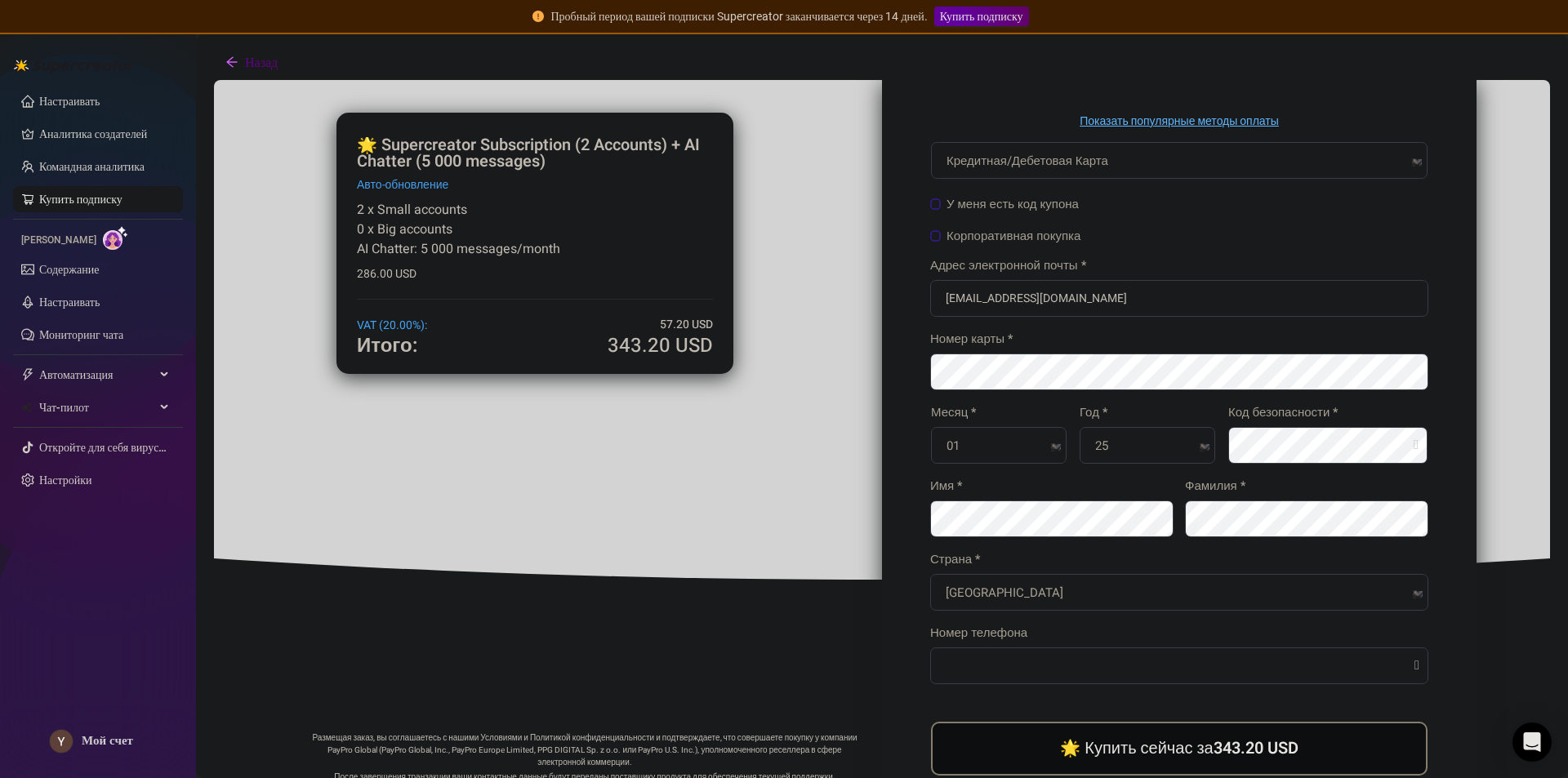
click at [1103, 124] on link "Показать популярные методы оплаты" at bounding box center [1177, 120] width 496 height 18
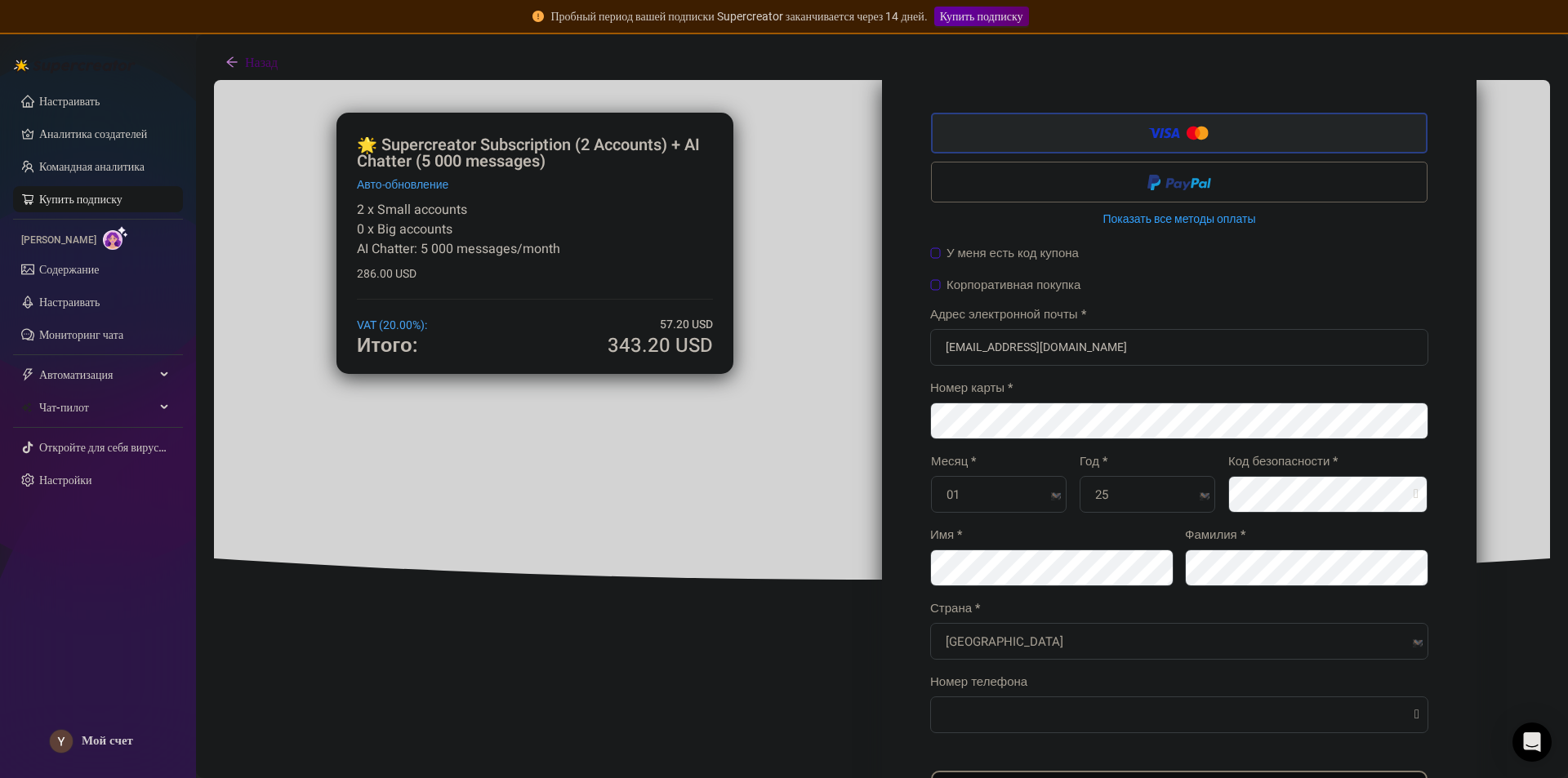
click at [233, 60] on icon "стрелка влево" at bounding box center [232, 62] width 13 height 13
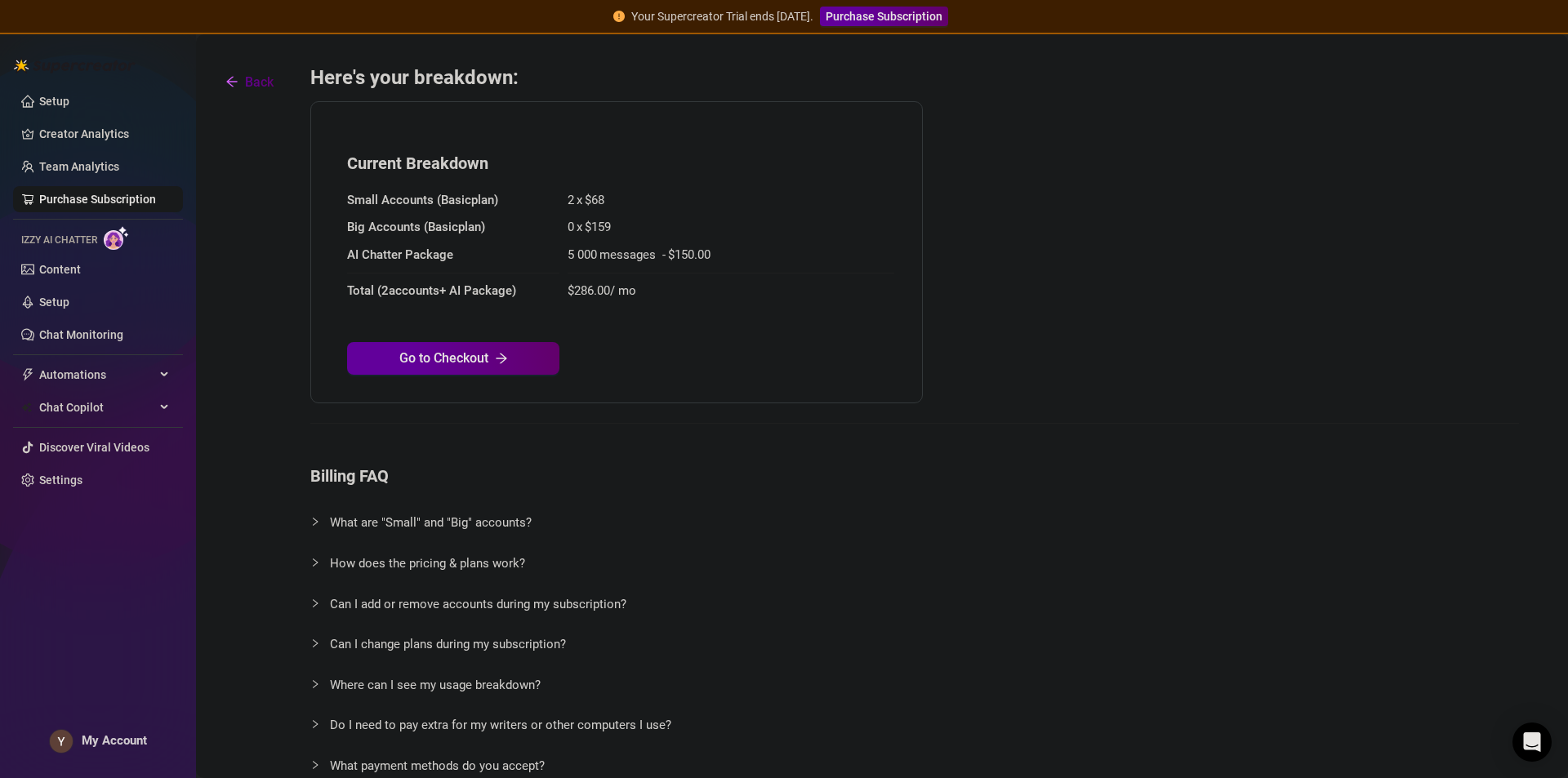
click at [677, 174] on h4 "Current Breakdown" at bounding box center [616, 162] width 539 height 22
drag, startPoint x: 598, startPoint y: 199, endPoint x: 616, endPoint y: 201, distance: 18.1
click at [616, 201] on span "2 x $ 68" at bounding box center [731, 201] width 326 height 20
click at [408, 198] on span "Small Accounts ( Basic plan)" at bounding box center [452, 201] width 212 height 20
drag, startPoint x: 438, startPoint y: 226, endPoint x: 542, endPoint y: 231, distance: 104.1
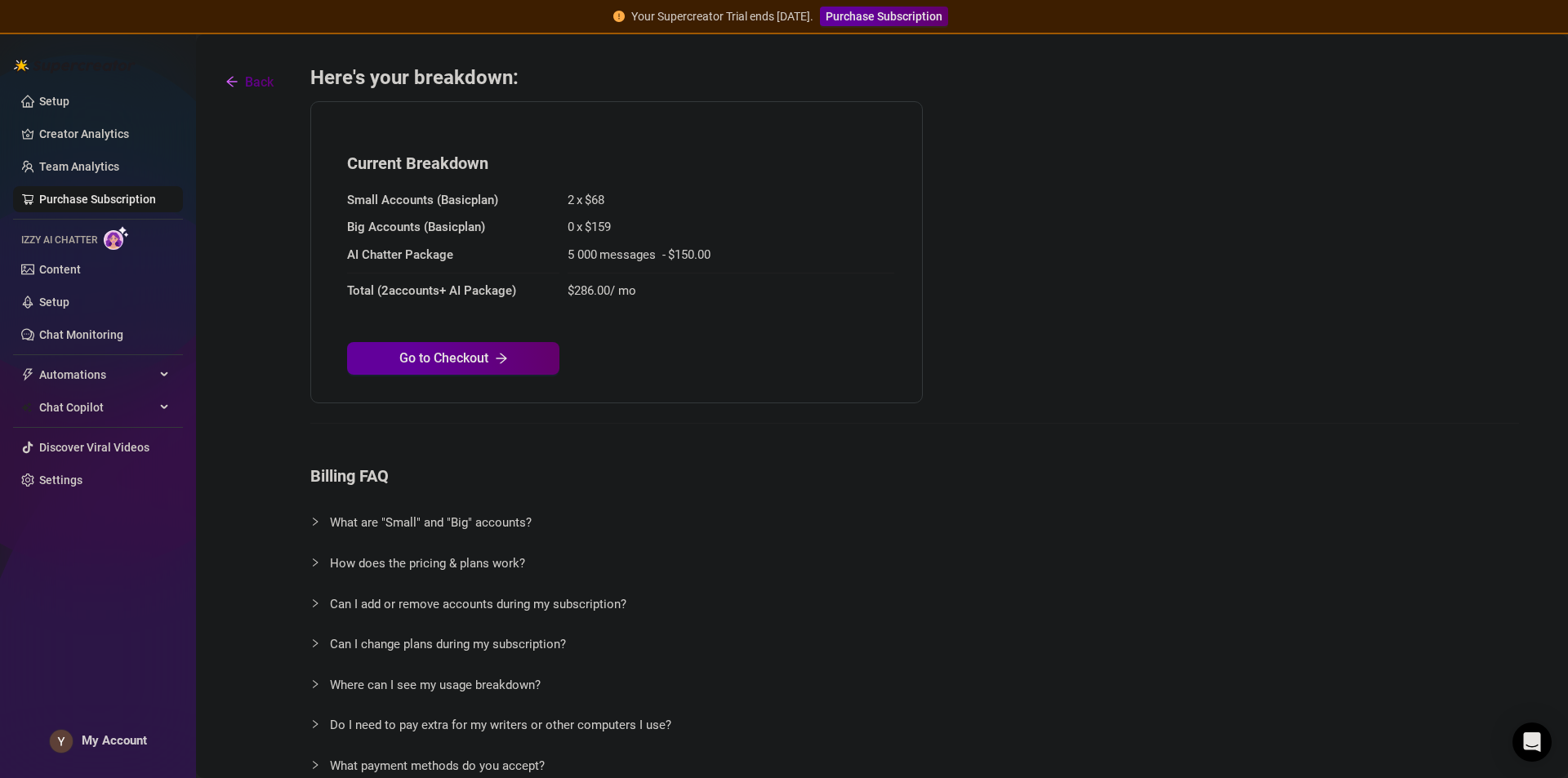
click at [538, 231] on span "Big Accounts ( Basic plan)" at bounding box center [452, 228] width 212 height 20
click at [609, 228] on span "$ 159" at bounding box center [597, 227] width 26 height 15
drag, startPoint x: 596, startPoint y: 228, endPoint x: 611, endPoint y: 227, distance: 15.0
click at [607, 227] on span "$ 159" at bounding box center [597, 227] width 26 height 15
click at [640, 225] on span "0 x $ 159" at bounding box center [731, 228] width 326 height 20
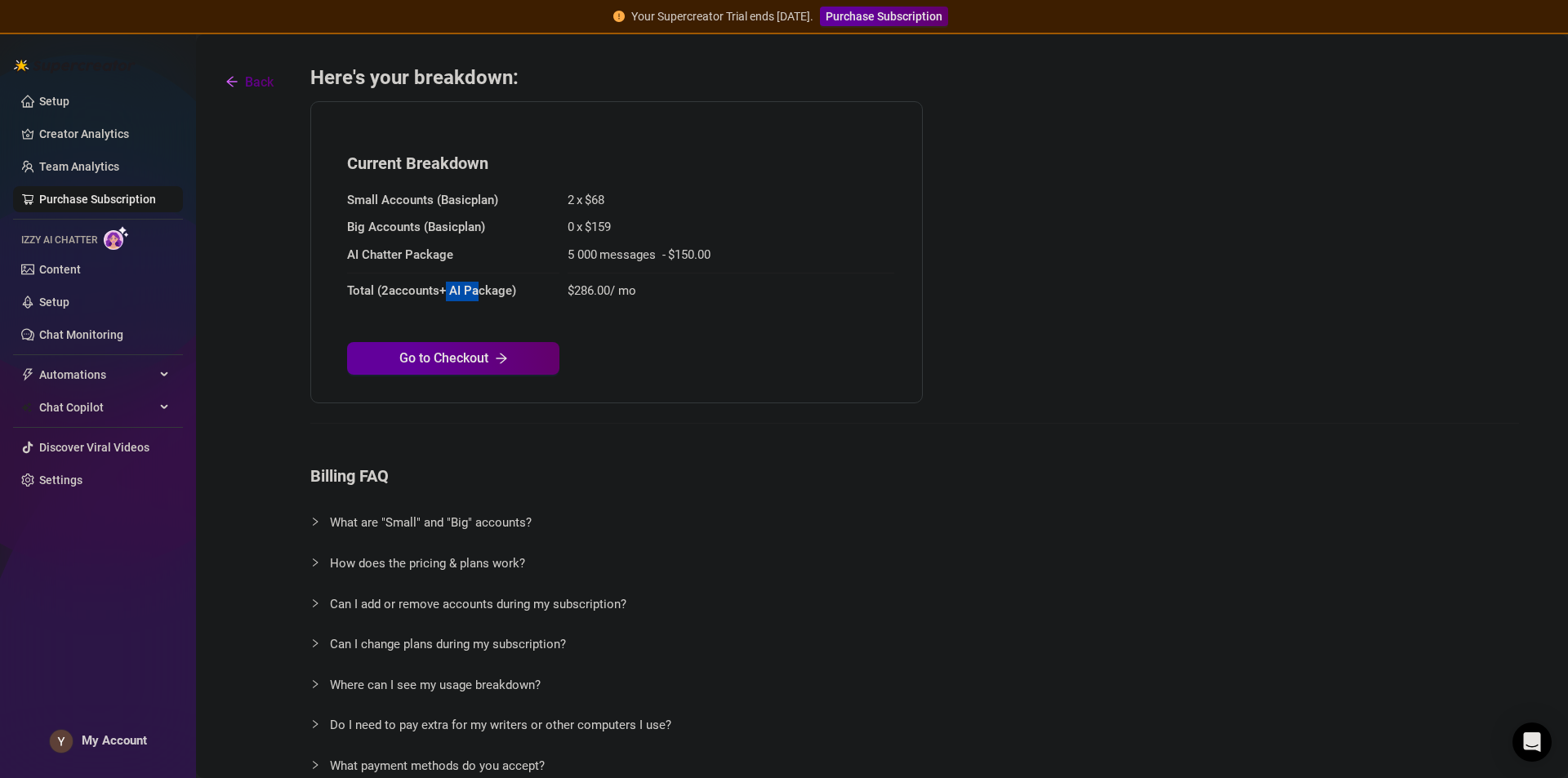
drag, startPoint x: 445, startPoint y: 290, endPoint x: 479, endPoint y: 290, distance: 34.0
click at [479, 290] on span "Total ( 2 accounts + AI Package )" at bounding box center [452, 291] width 212 height 20
click at [241, 84] on button "Back" at bounding box center [249, 81] width 74 height 32
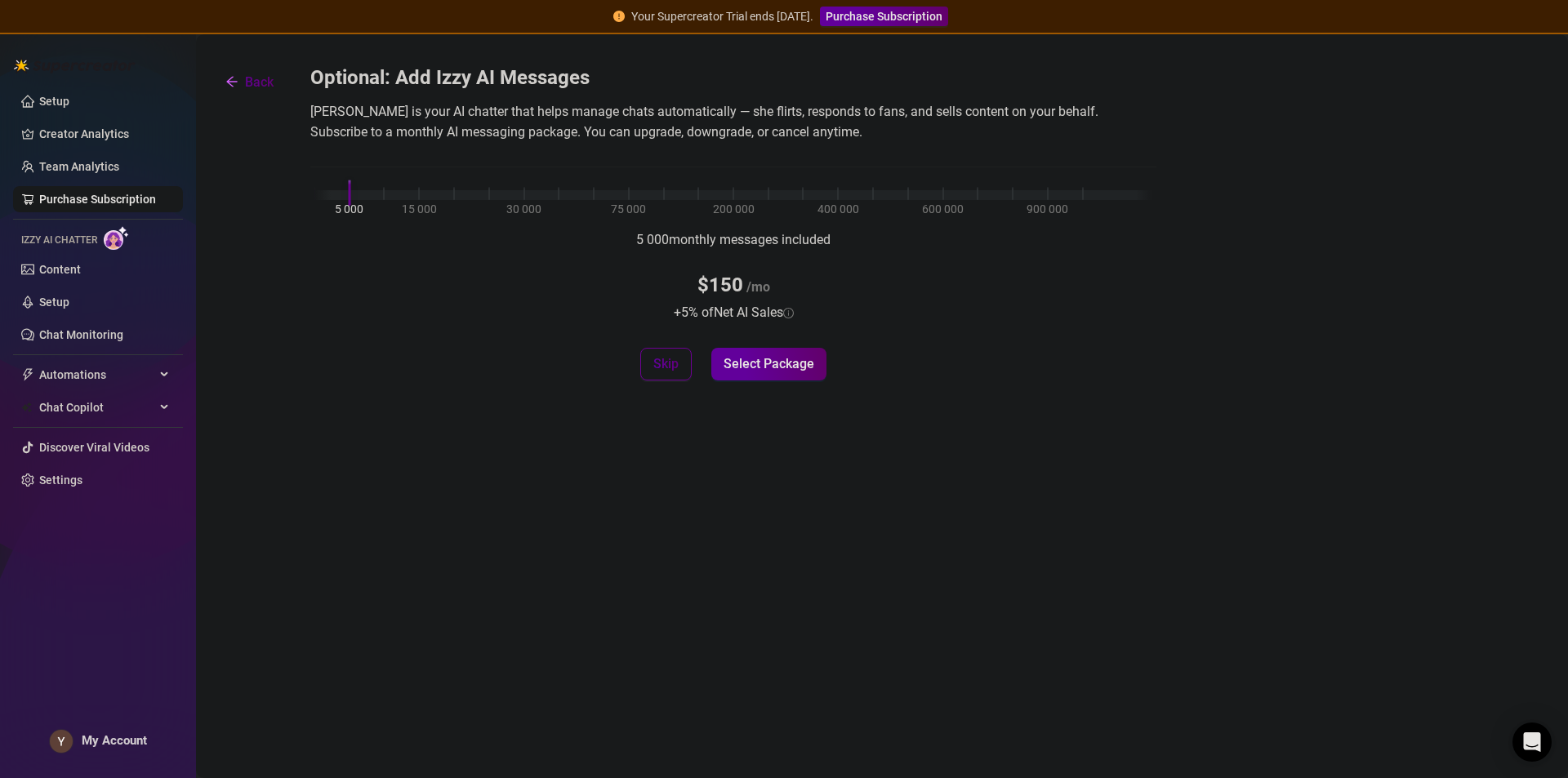
click at [659, 368] on span "Skip" at bounding box center [666, 364] width 25 height 16
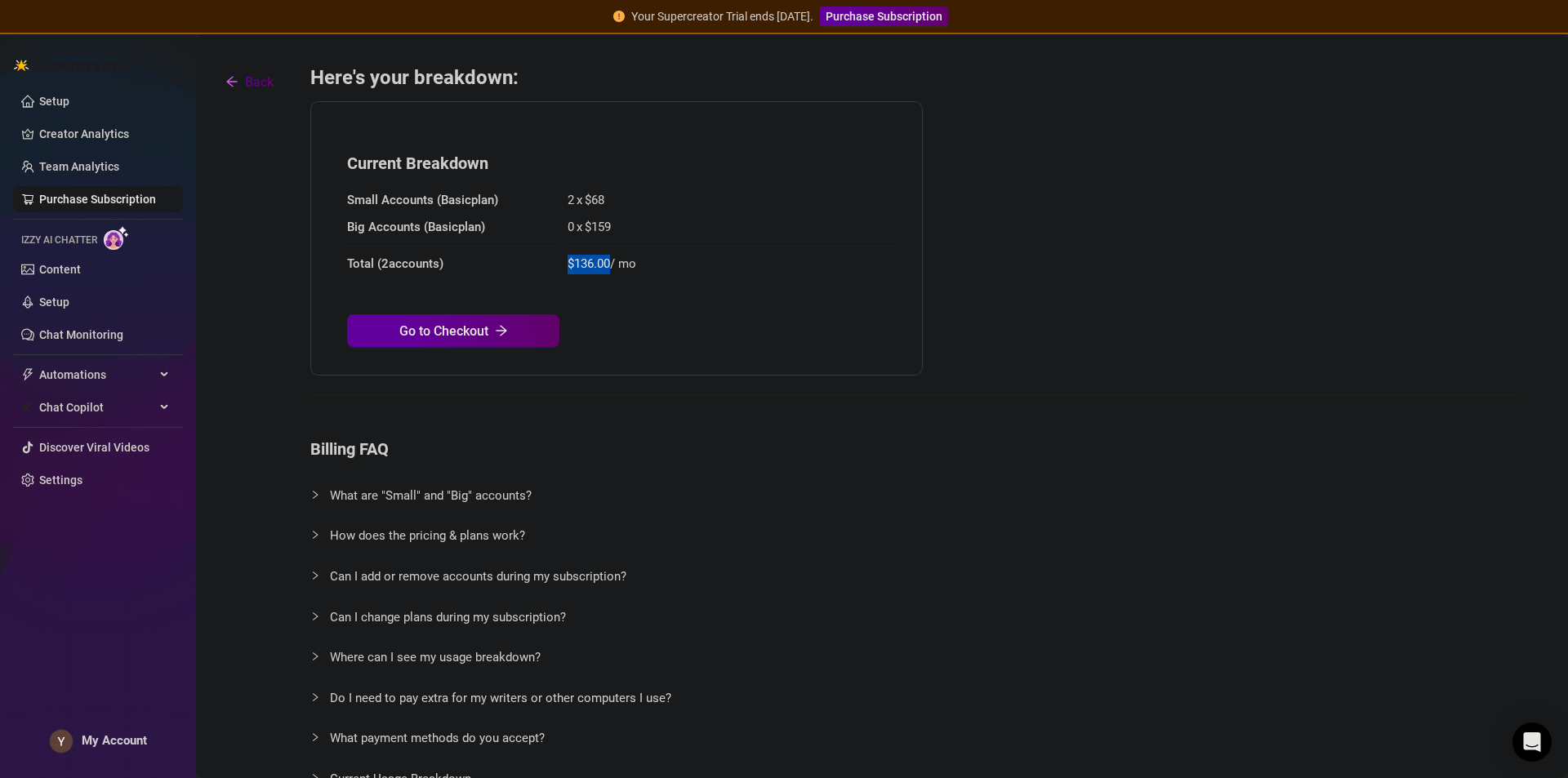
drag, startPoint x: 567, startPoint y: 269, endPoint x: 609, endPoint y: 269, distance: 42.0
click at [610, 268] on div "Small Accounts ( Basic plan) 2 x $ 68 Big Accounts ( Basic plan) 0 x $ 159 Tota…" at bounding box center [616, 270] width 539 height 156
click at [609, 266] on span "$ 136.00 / mo" at bounding box center [731, 265] width 326 height 20
click at [236, 72] on button "Back" at bounding box center [249, 81] width 74 height 32
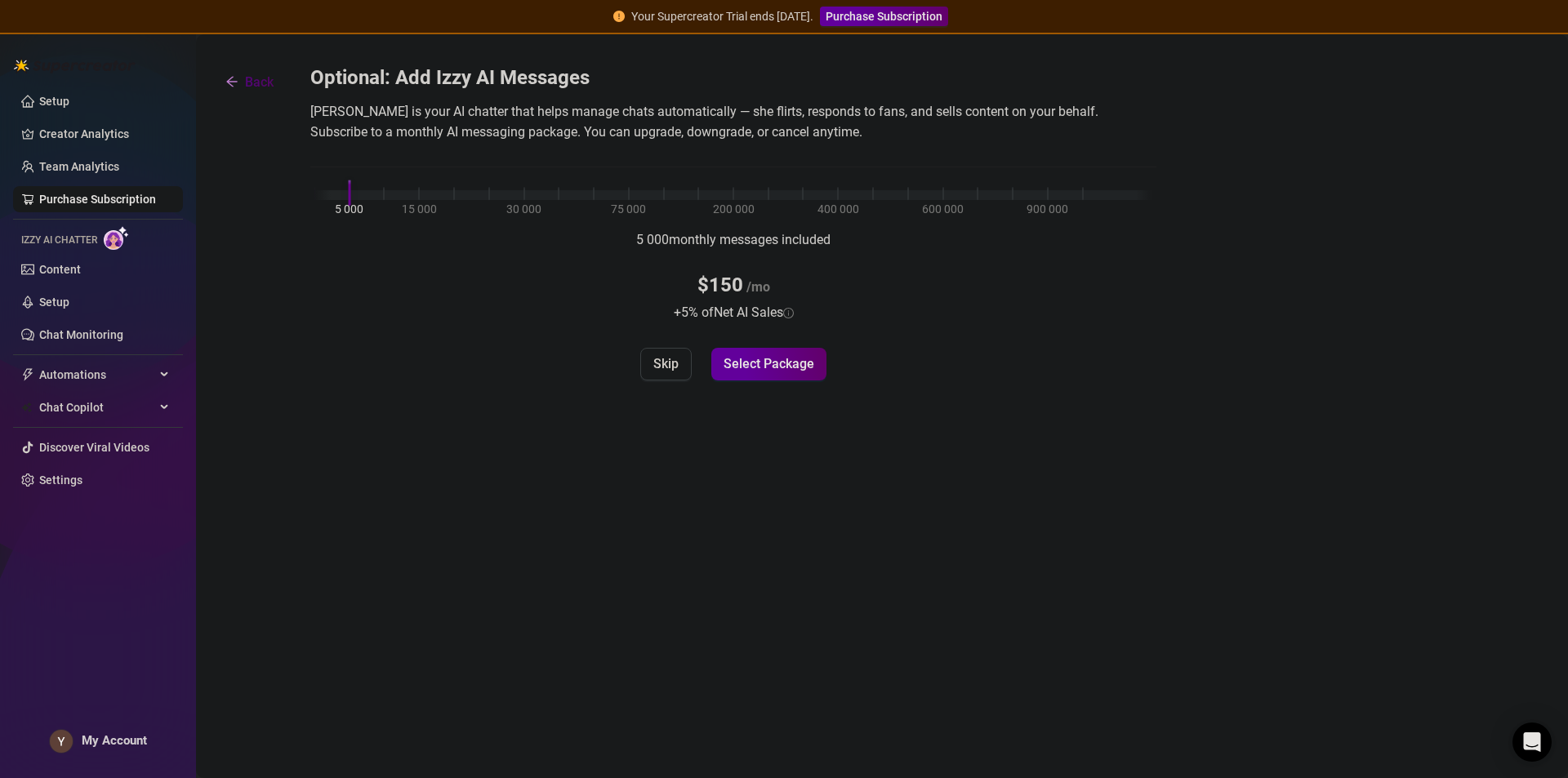
click at [265, 87] on span "Back" at bounding box center [259, 82] width 28 height 16
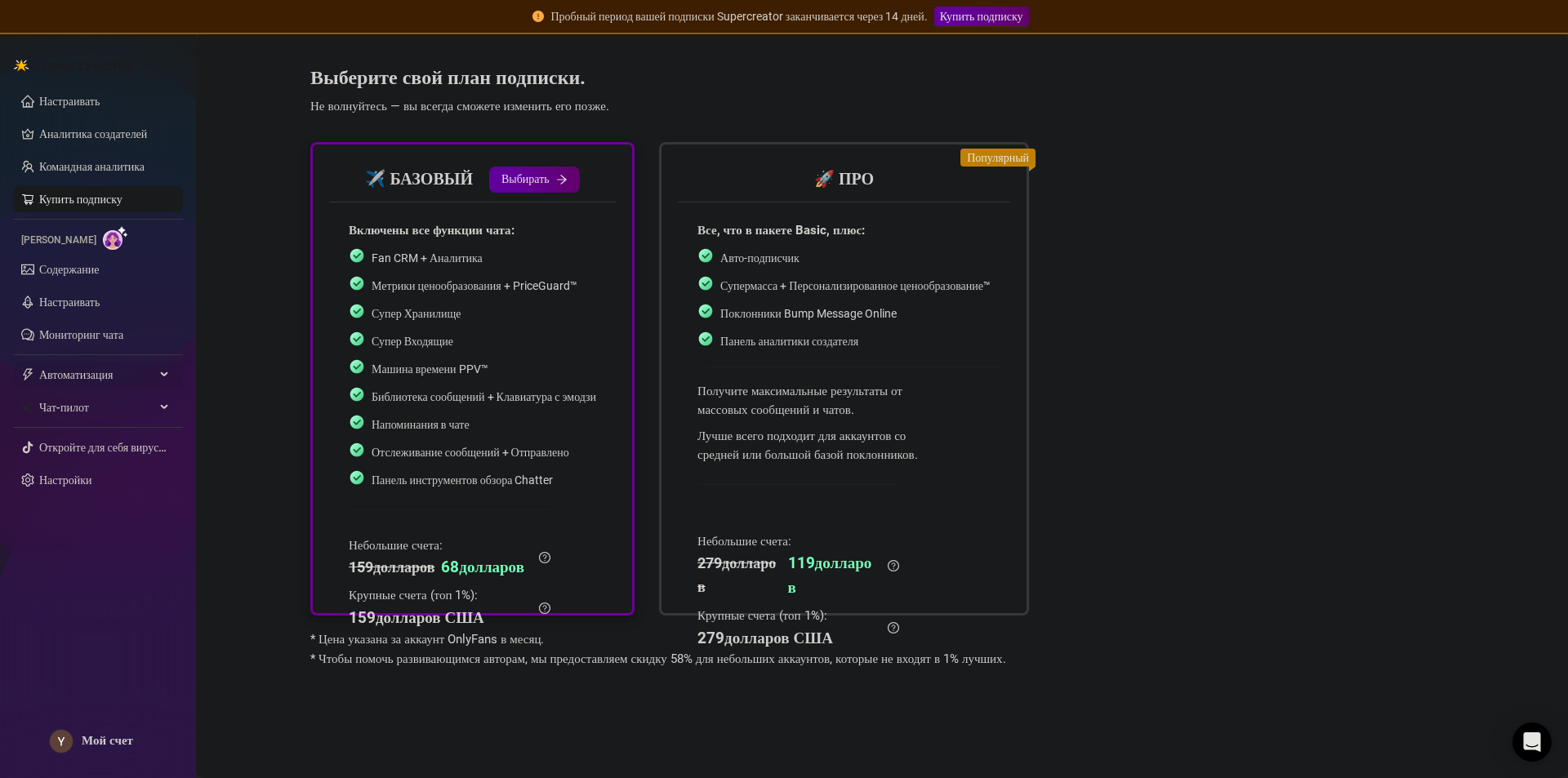
click at [83, 381] on font "Автоматизация" at bounding box center [75, 374] width 73 height 13
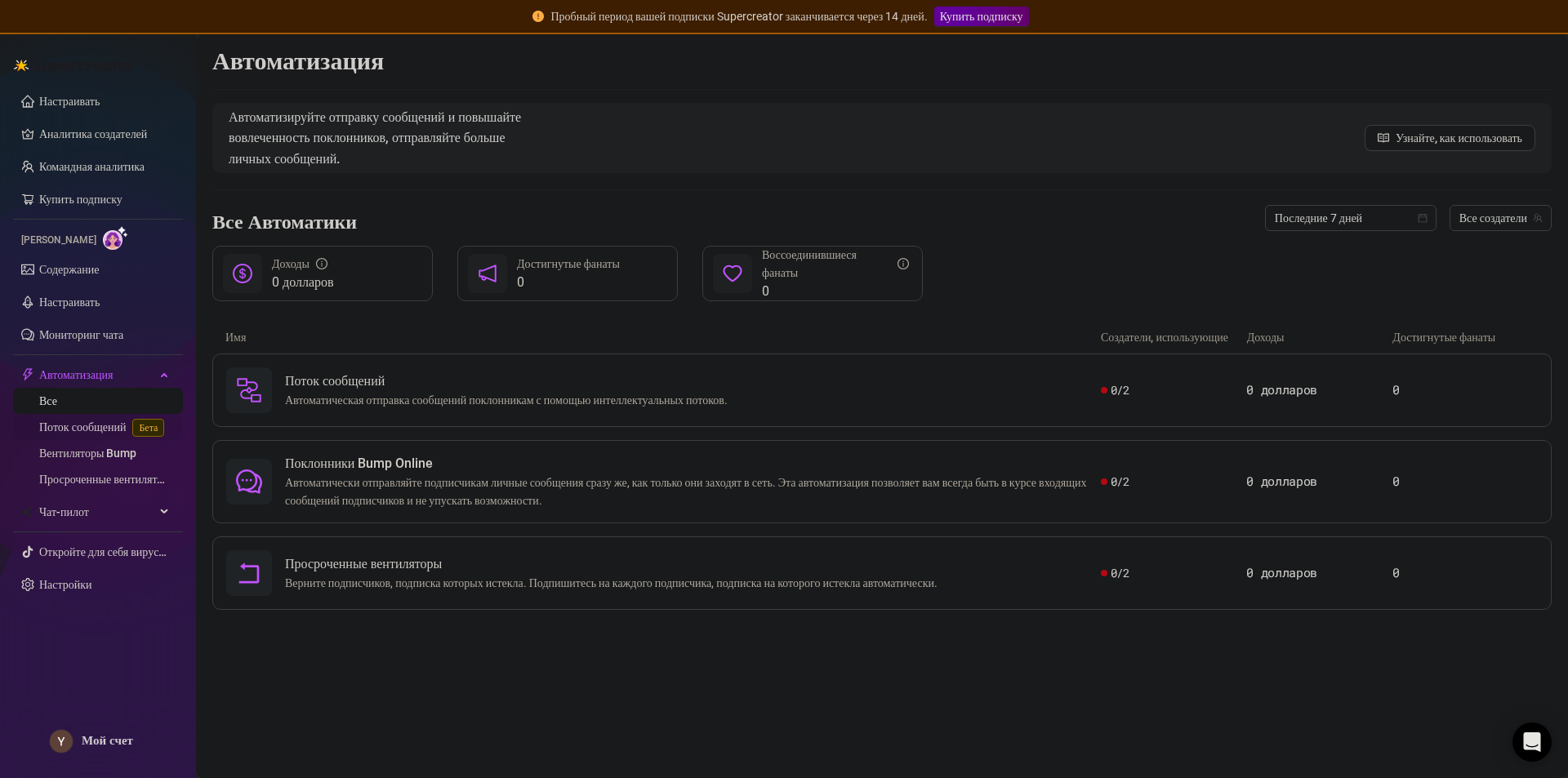
click at [86, 430] on link "Поток сообщений Бета" at bounding box center [105, 426] width 132 height 13
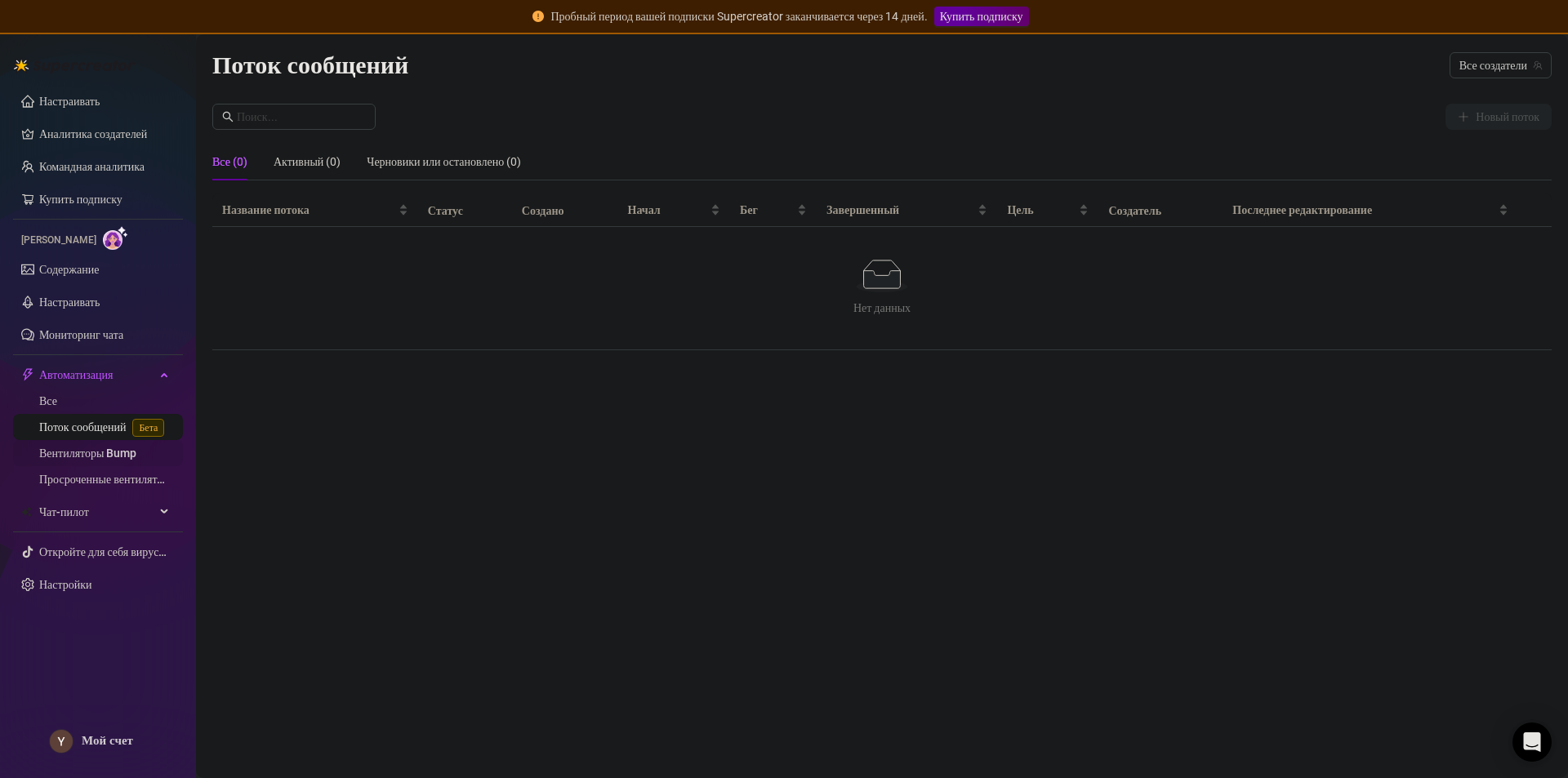
click at [89, 452] on link "Вентиляторы Bump" at bounding box center [87, 453] width 97 height 13
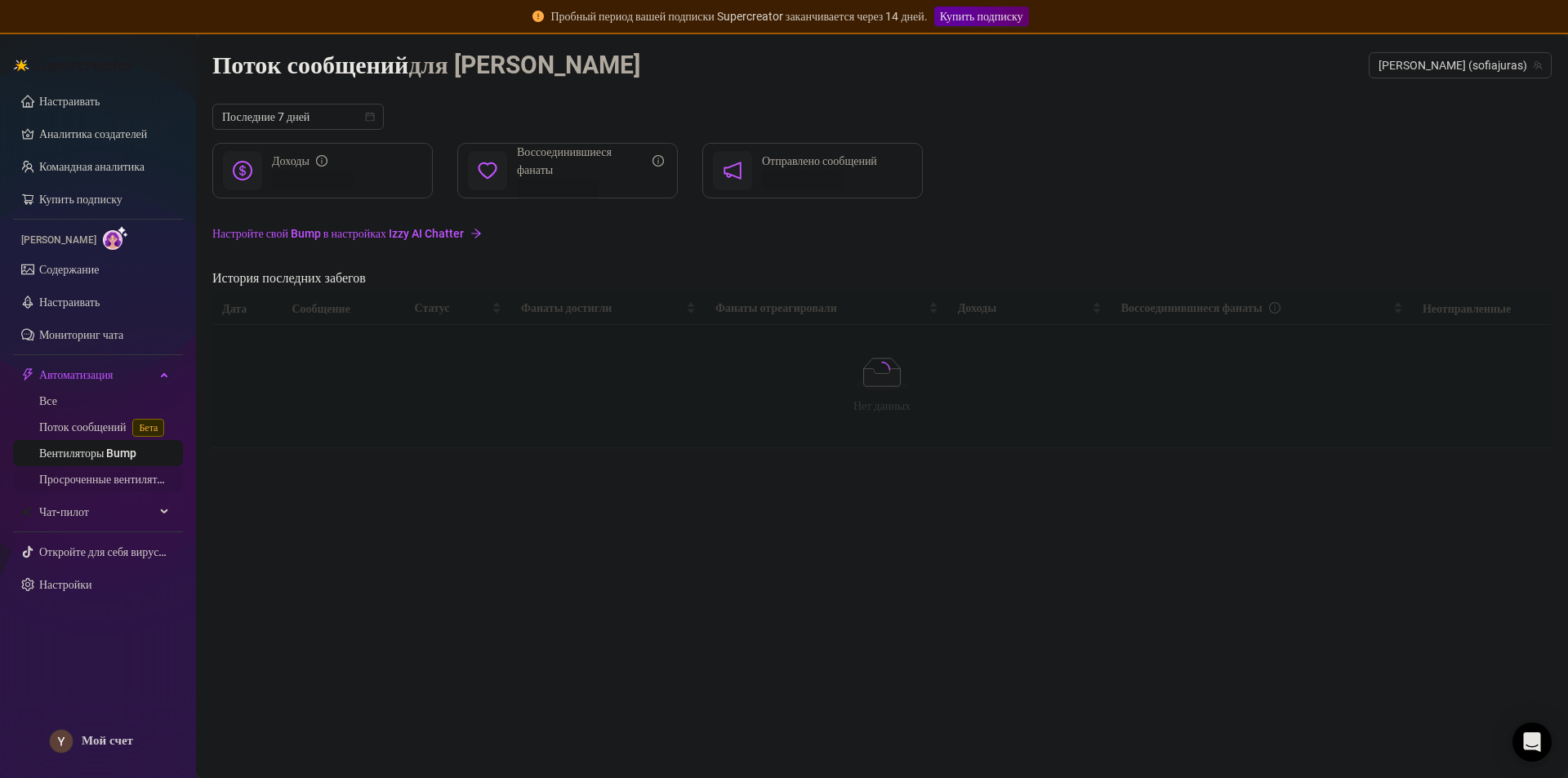
click at [100, 479] on link "Просроченные вентиляторы" at bounding box center [107, 479] width 137 height 13
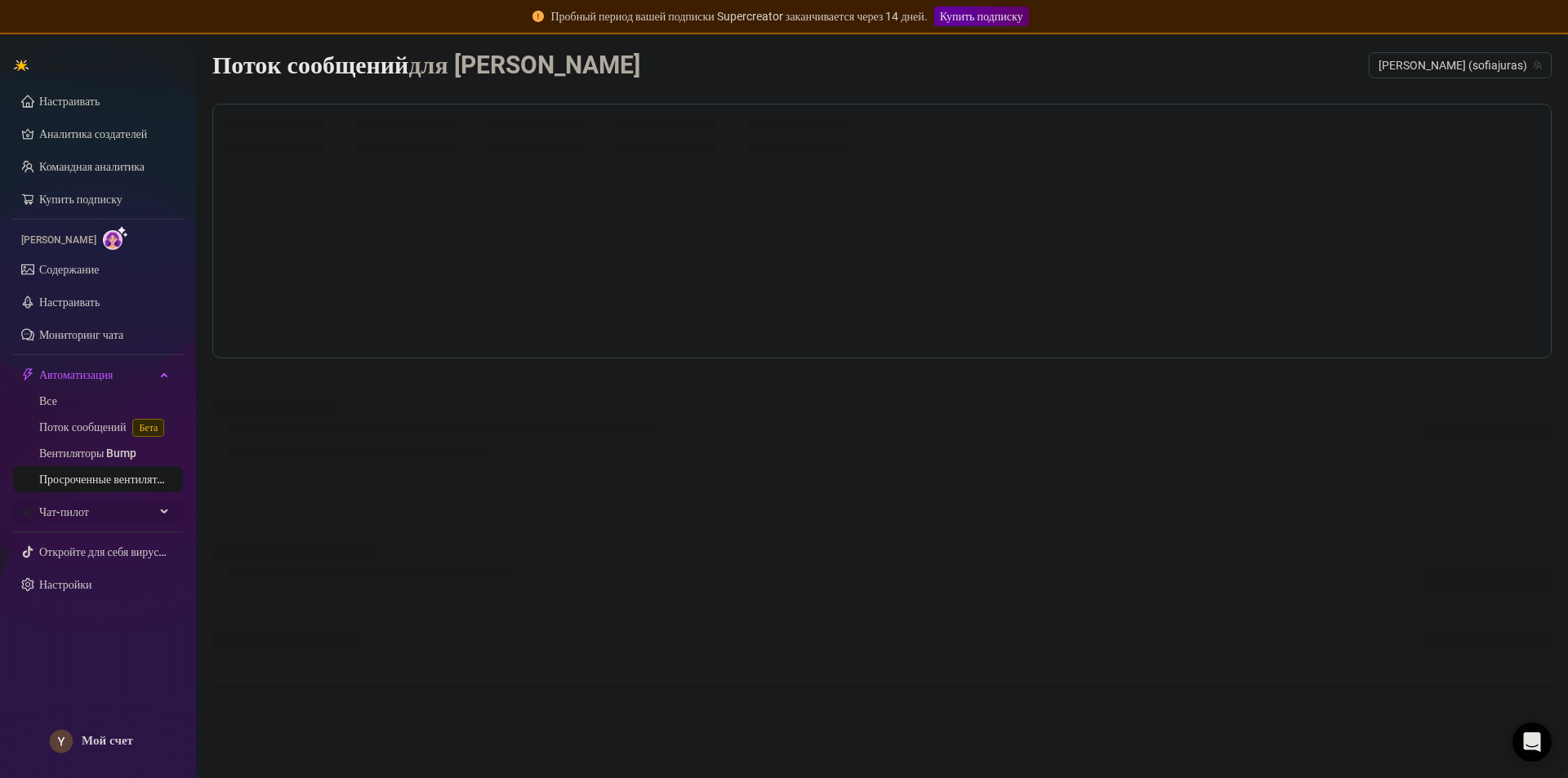
click at [89, 510] on span "Чат-пилот" at bounding box center [97, 512] width 116 height 26
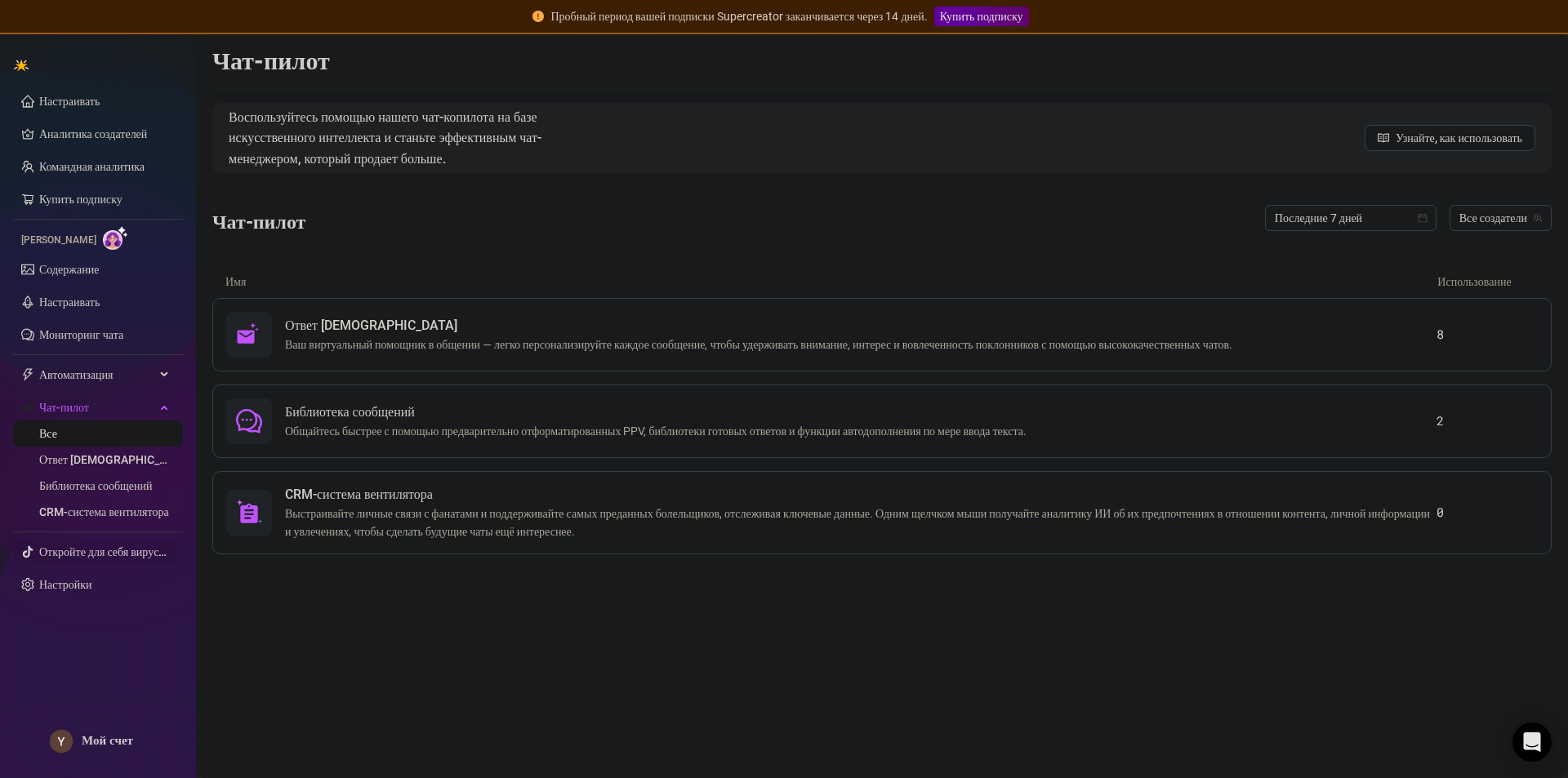
click at [92, 556] on link "Откройте для себя вирусные видео" at bounding box center [123, 551] width 169 height 13
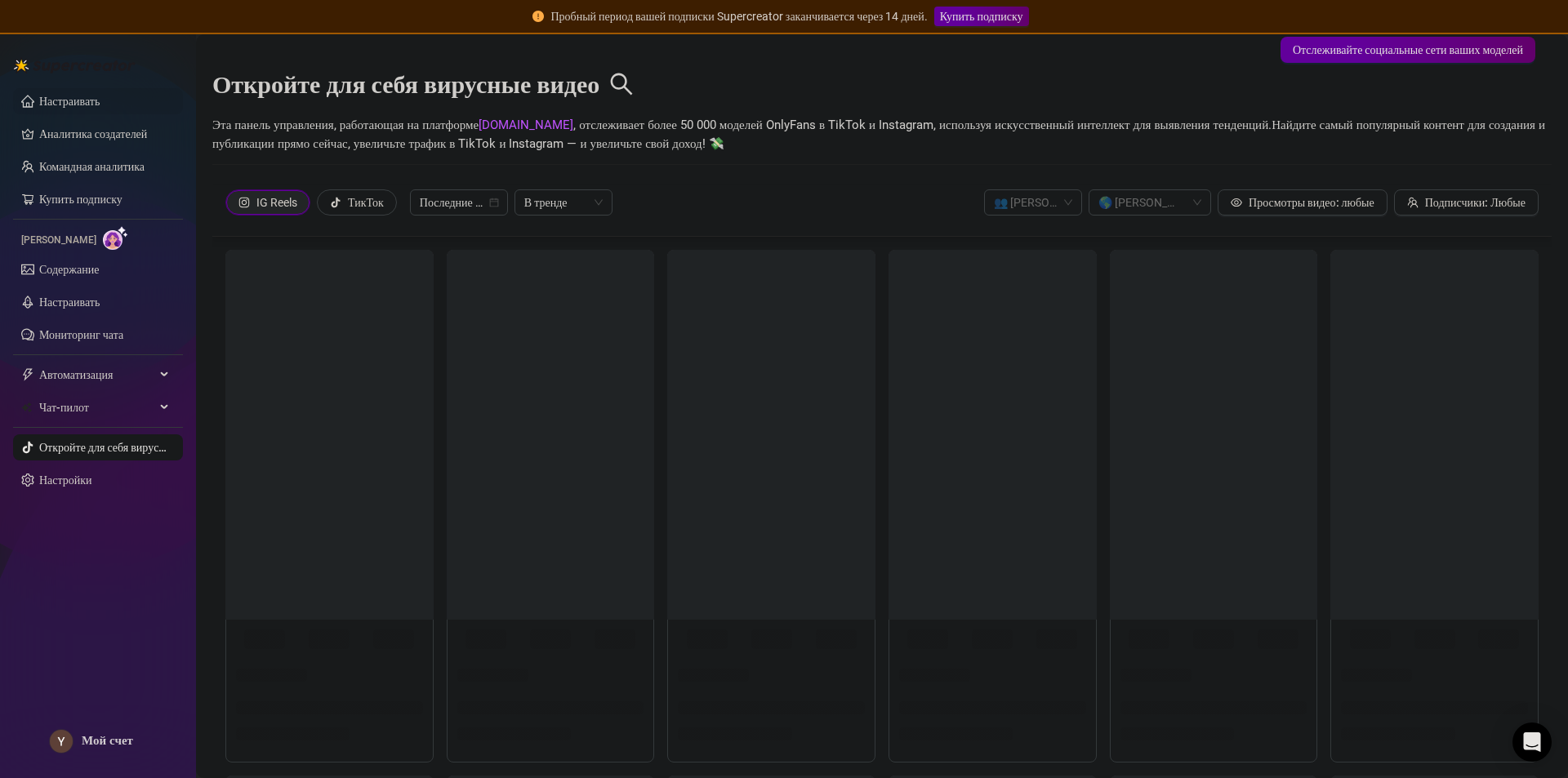
click at [75, 99] on link "Настраивать" at bounding box center [69, 101] width 61 height 13
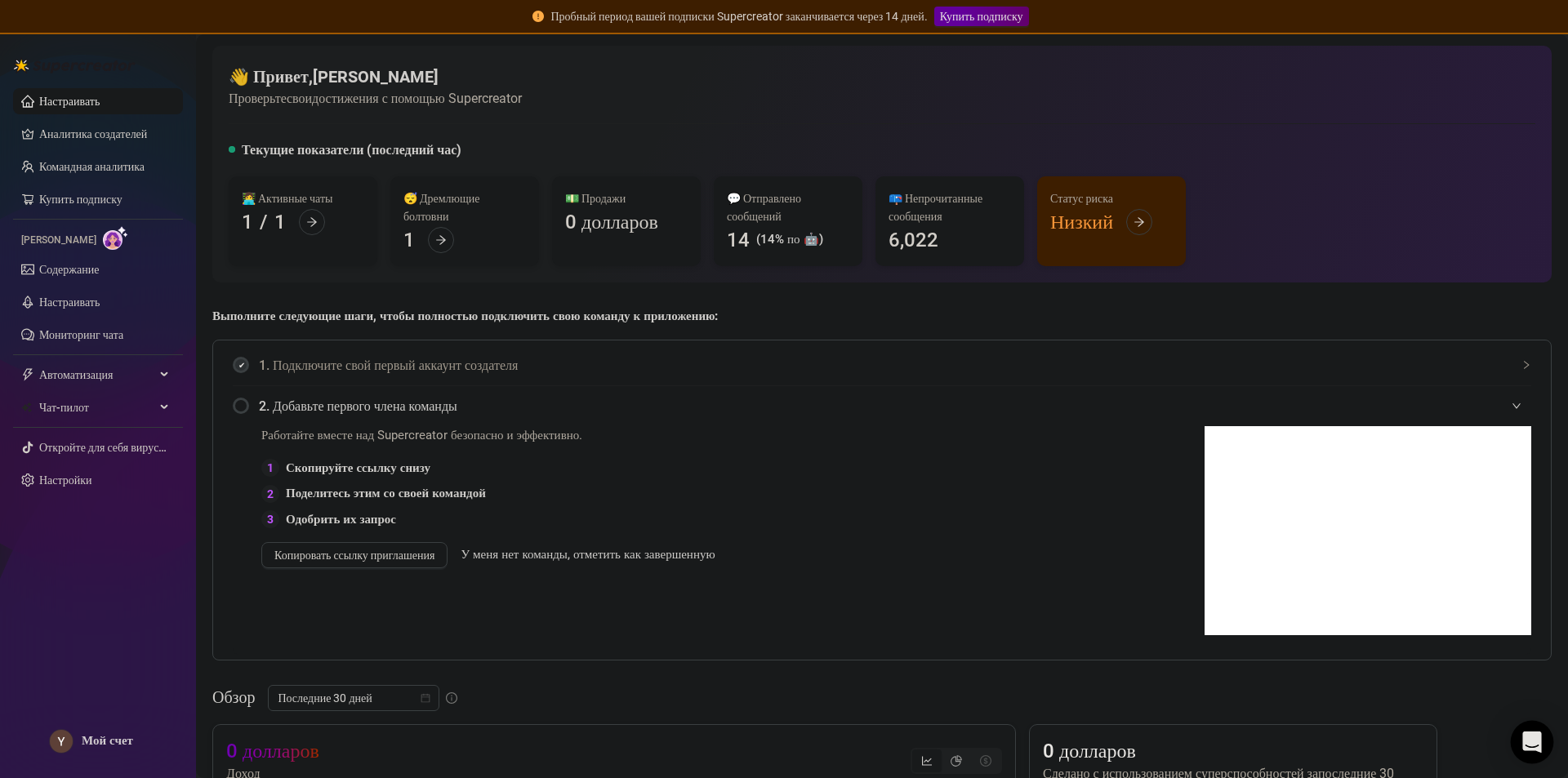
click at [1527, 735] on icon "Открытый Интерком Мессенджер" at bounding box center [1531, 743] width 19 height 22
